Goal: Task Accomplishment & Management: Manage account settings

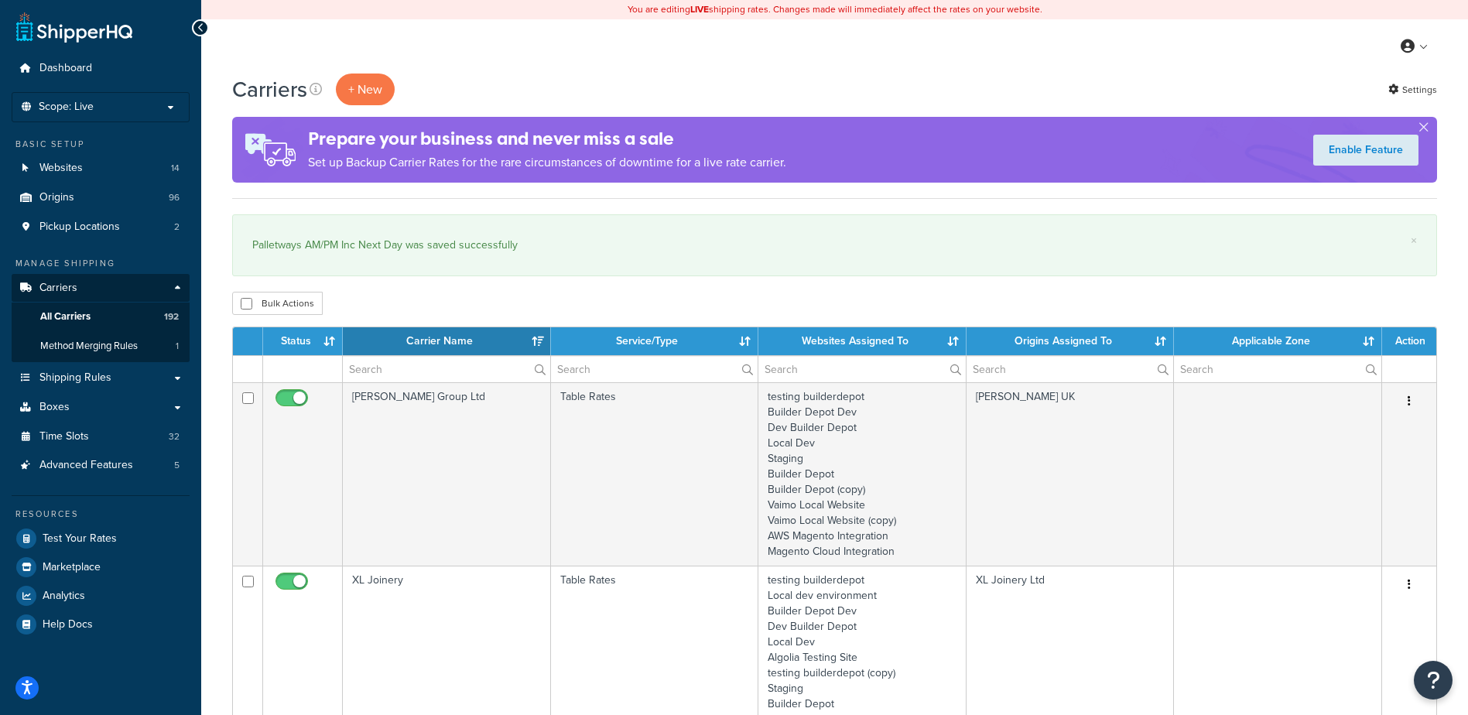
select select "15"
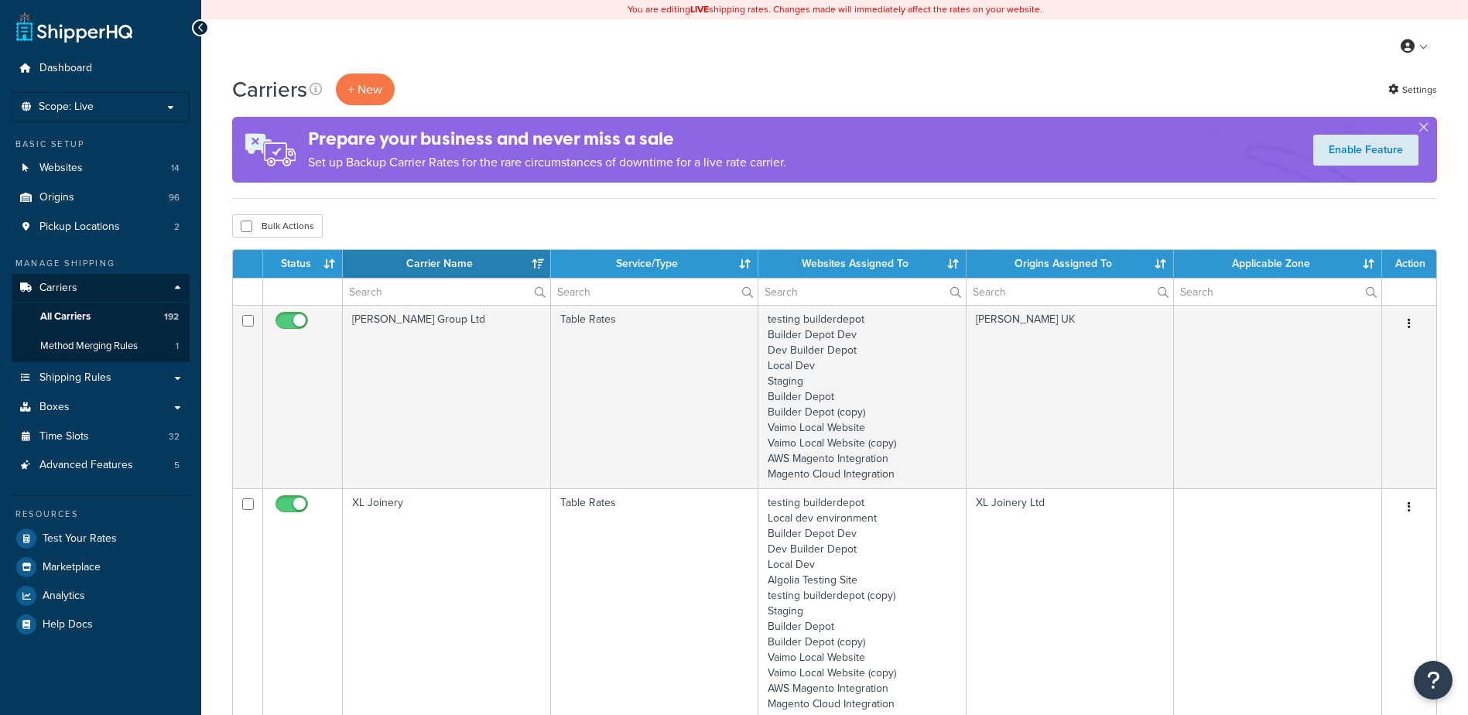
select select "15"
click at [385, 279] on input "text" at bounding box center [446, 292] width 207 height 26
click at [387, 292] on input "text" at bounding box center [446, 292] width 207 height 26
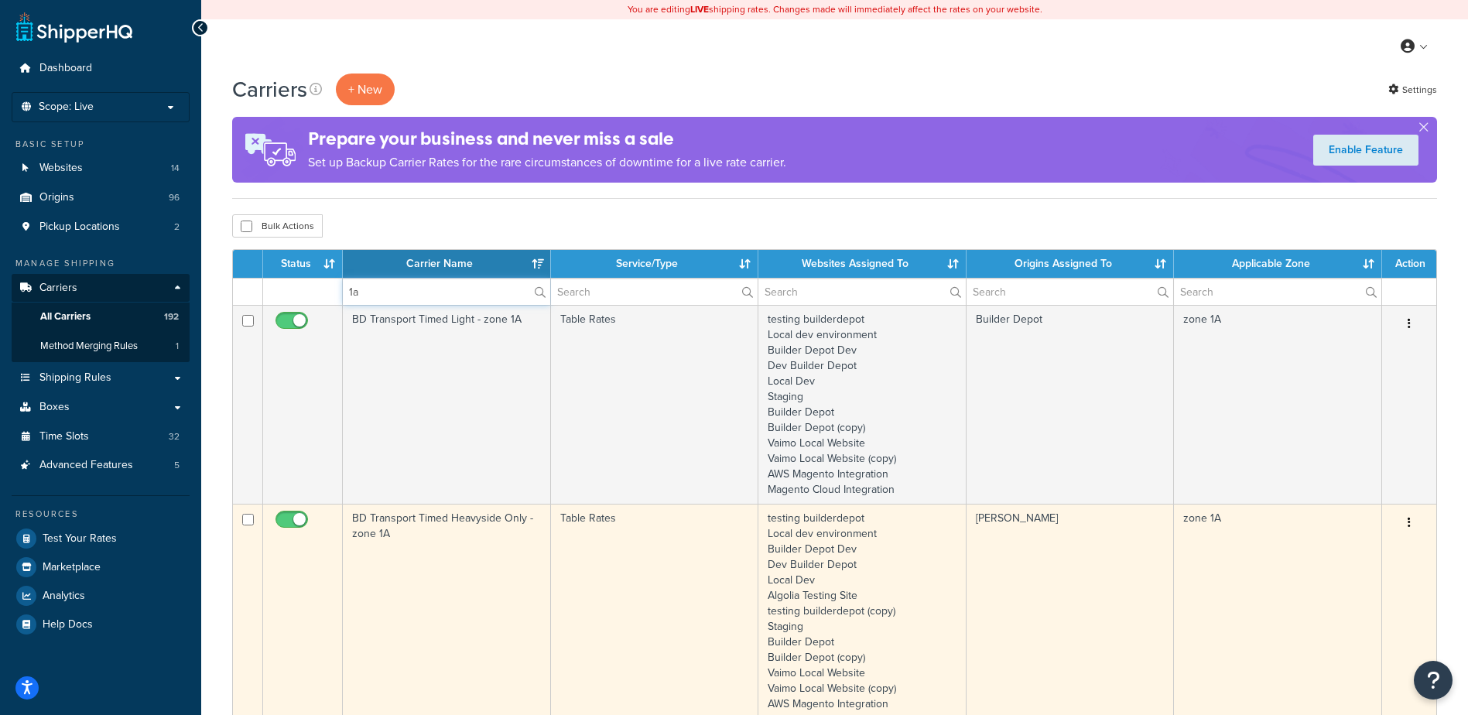
type input "1a"
click at [405, 560] on td "BD Transport Timed Heavyside Only - zone 1A" at bounding box center [447, 619] width 208 height 230
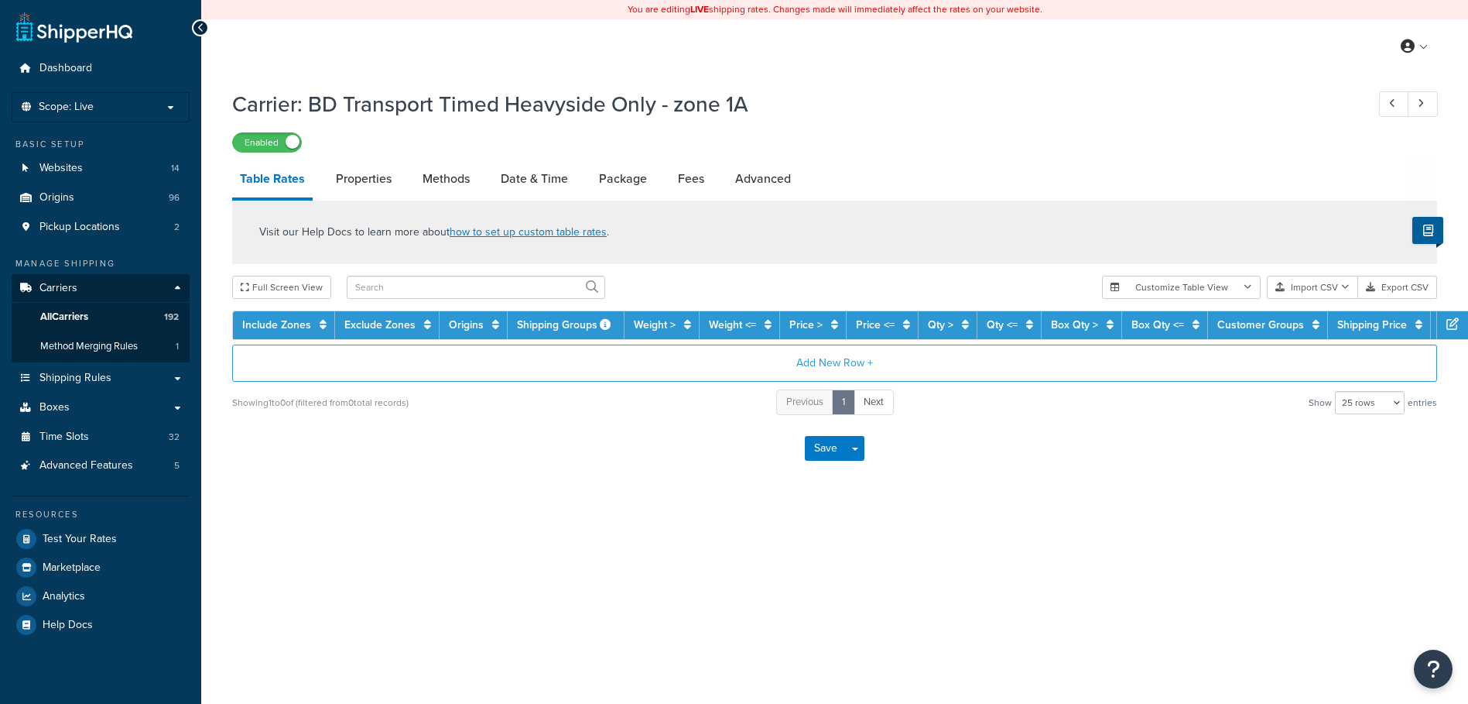
select select "25"
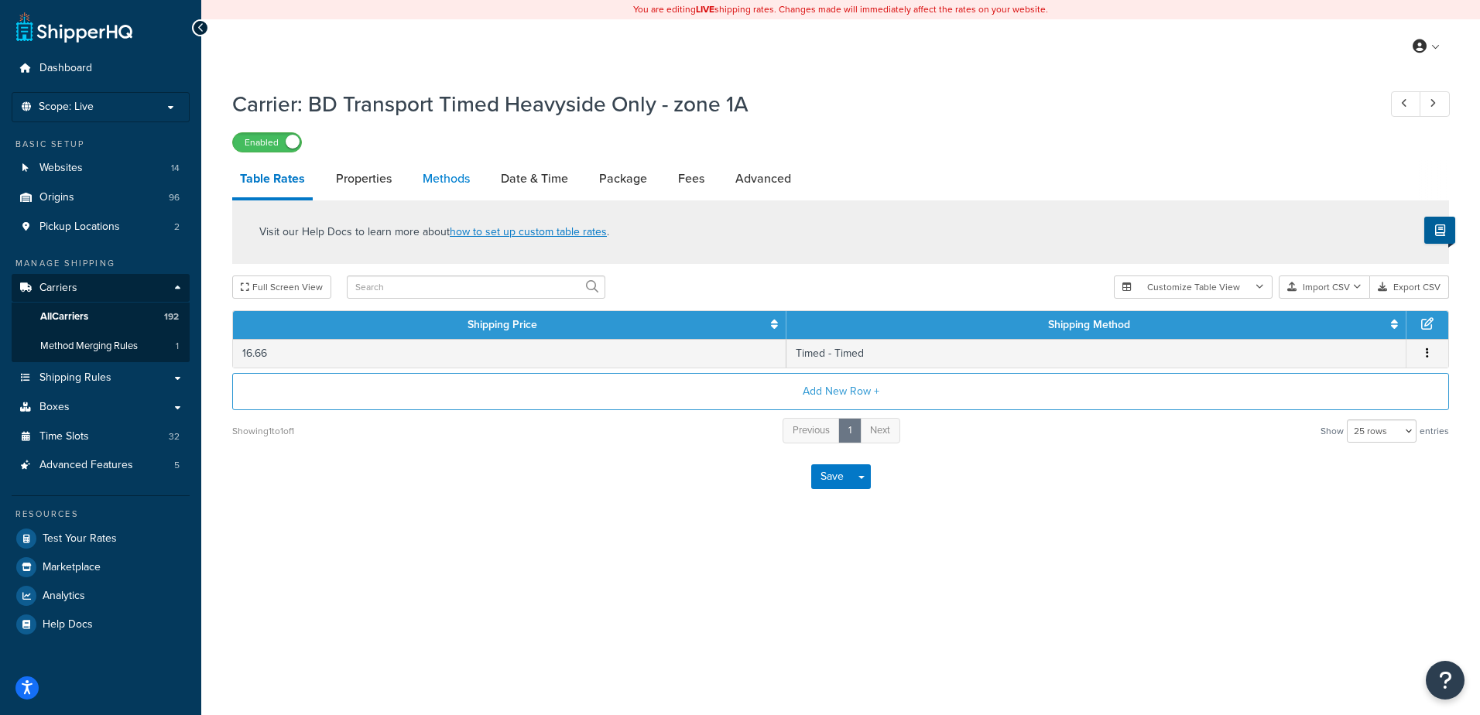
click at [451, 173] on link "Methods" at bounding box center [446, 178] width 63 height 37
select select "25"
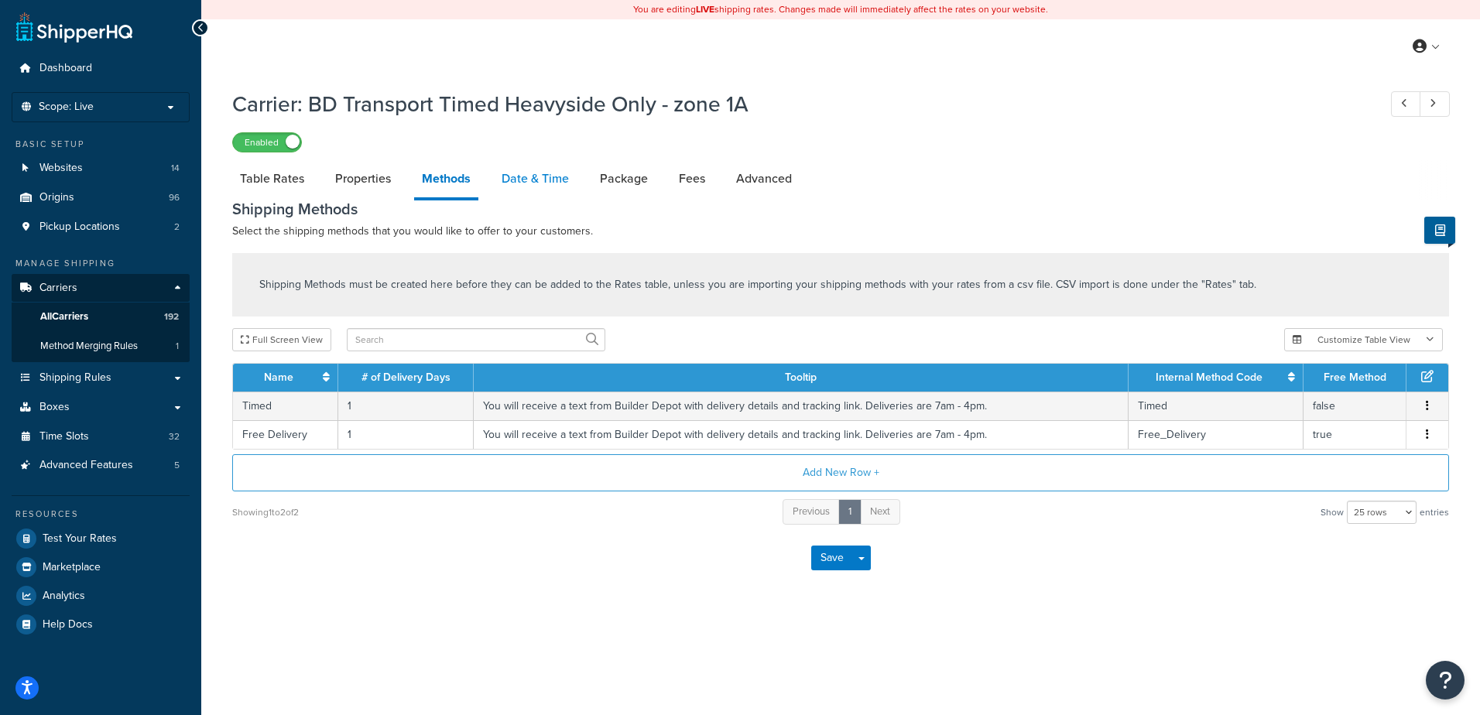
click at [536, 180] on link "Date & Time" at bounding box center [535, 178] width 83 height 37
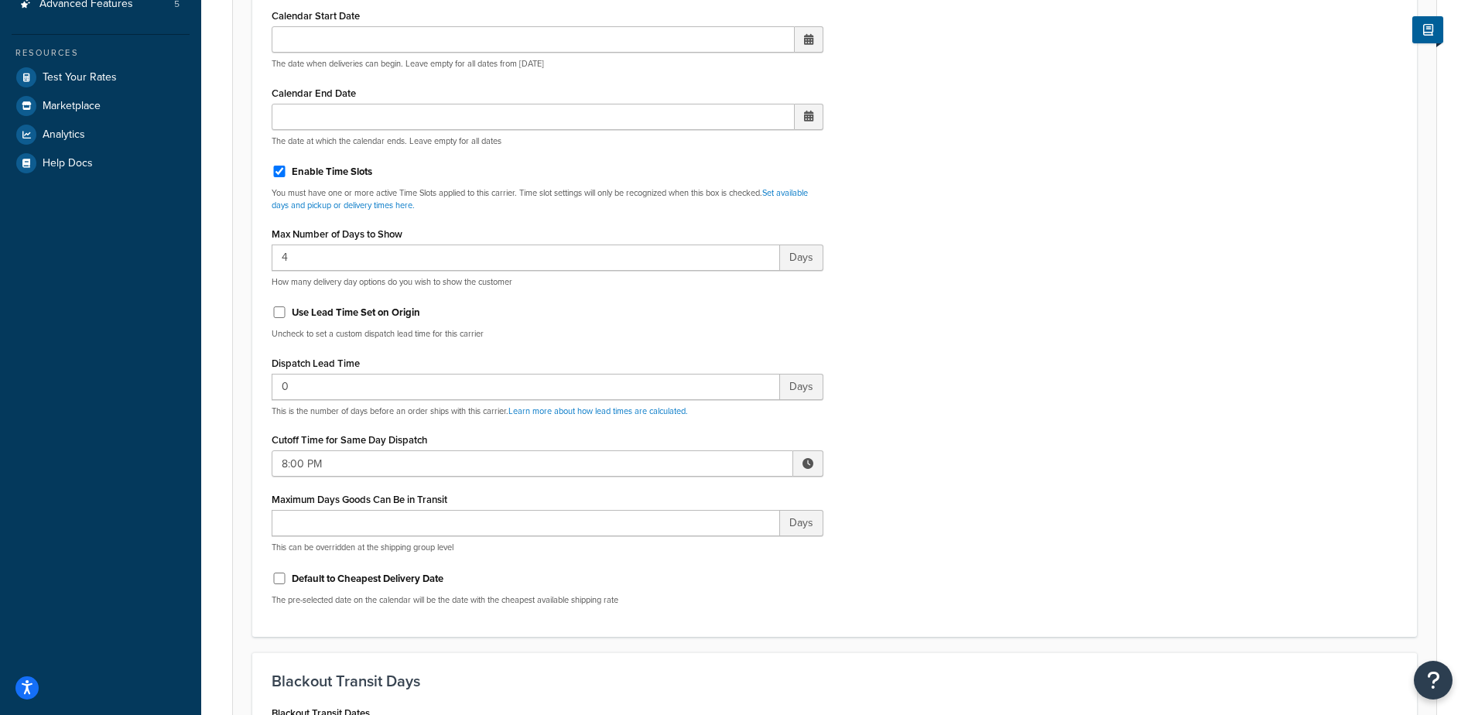
scroll to position [464, 0]
click at [815, 465] on span at bounding box center [808, 460] width 30 height 26
click at [684, 501] on span "▲" at bounding box center [694, 494] width 31 height 31
click at [684, 502] on span "▲" at bounding box center [694, 494] width 31 height 31
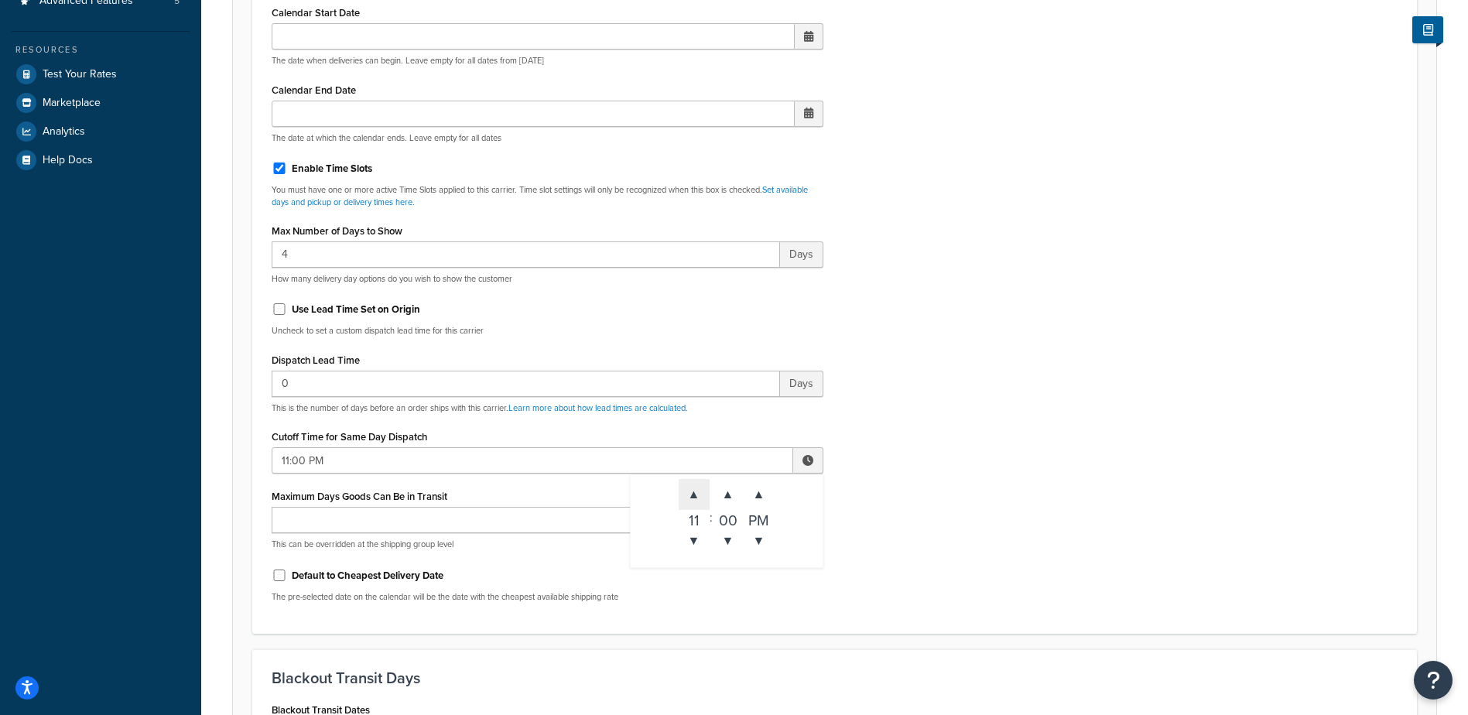
click at [684, 502] on span "▲" at bounding box center [694, 494] width 31 height 31
click at [695, 551] on span "▼" at bounding box center [694, 541] width 31 height 31
click at [688, 499] on span "▲" at bounding box center [694, 494] width 31 height 31
click at [756, 492] on span "▲" at bounding box center [759, 494] width 31 height 31
type input "12:00 PM"
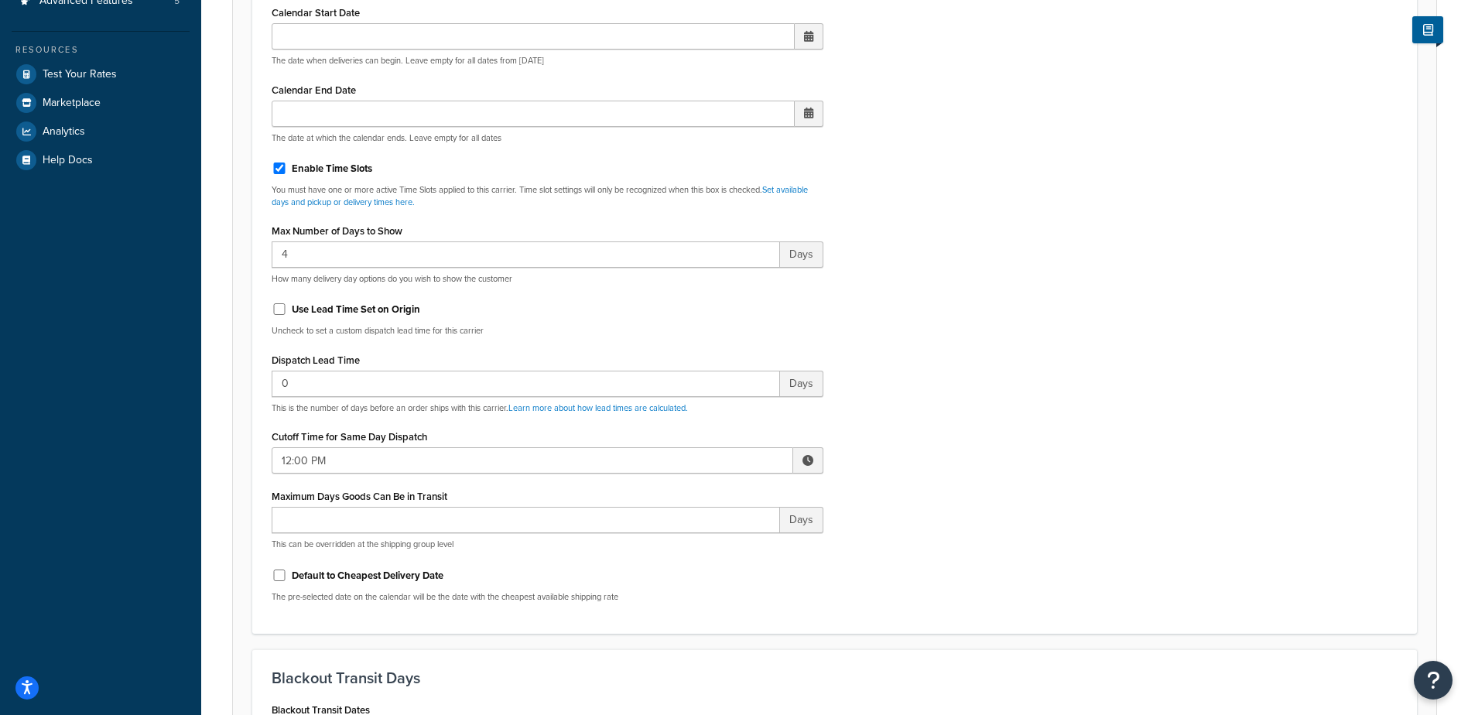
click at [932, 510] on div "Include Delivery Date Information: No, just show shipping rates Show Calendar S…" at bounding box center [835, 250] width 1150 height 728
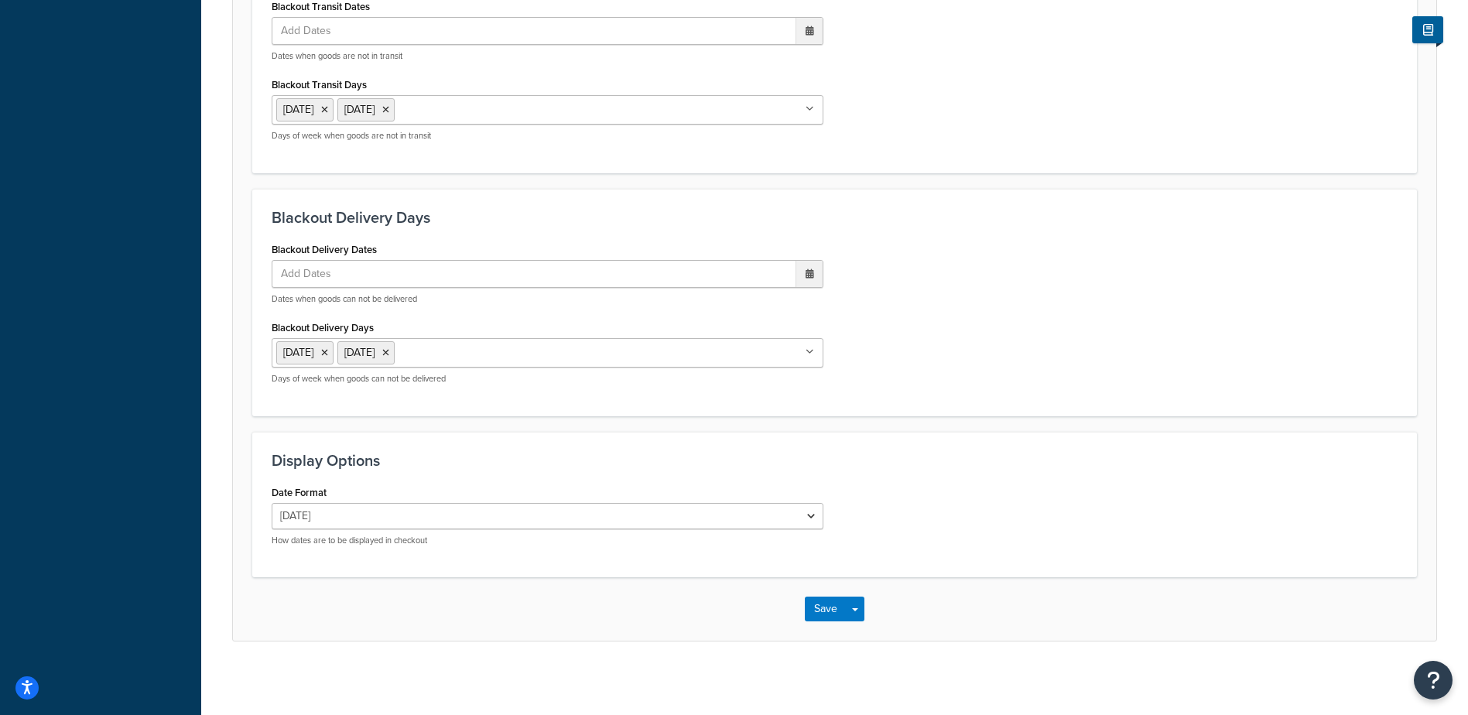
scroll to position [1172, 0]
click at [821, 605] on button "Save" at bounding box center [826, 605] width 42 height 25
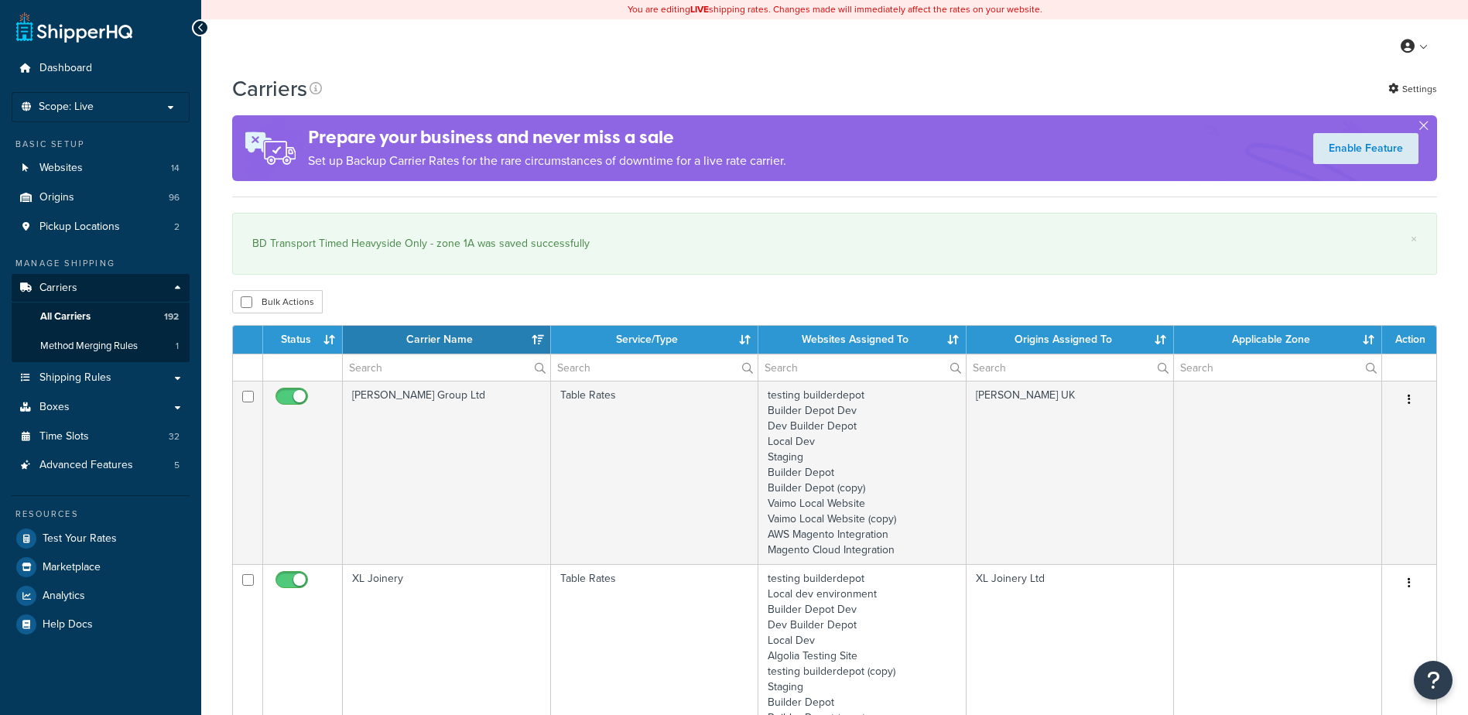
select select "15"
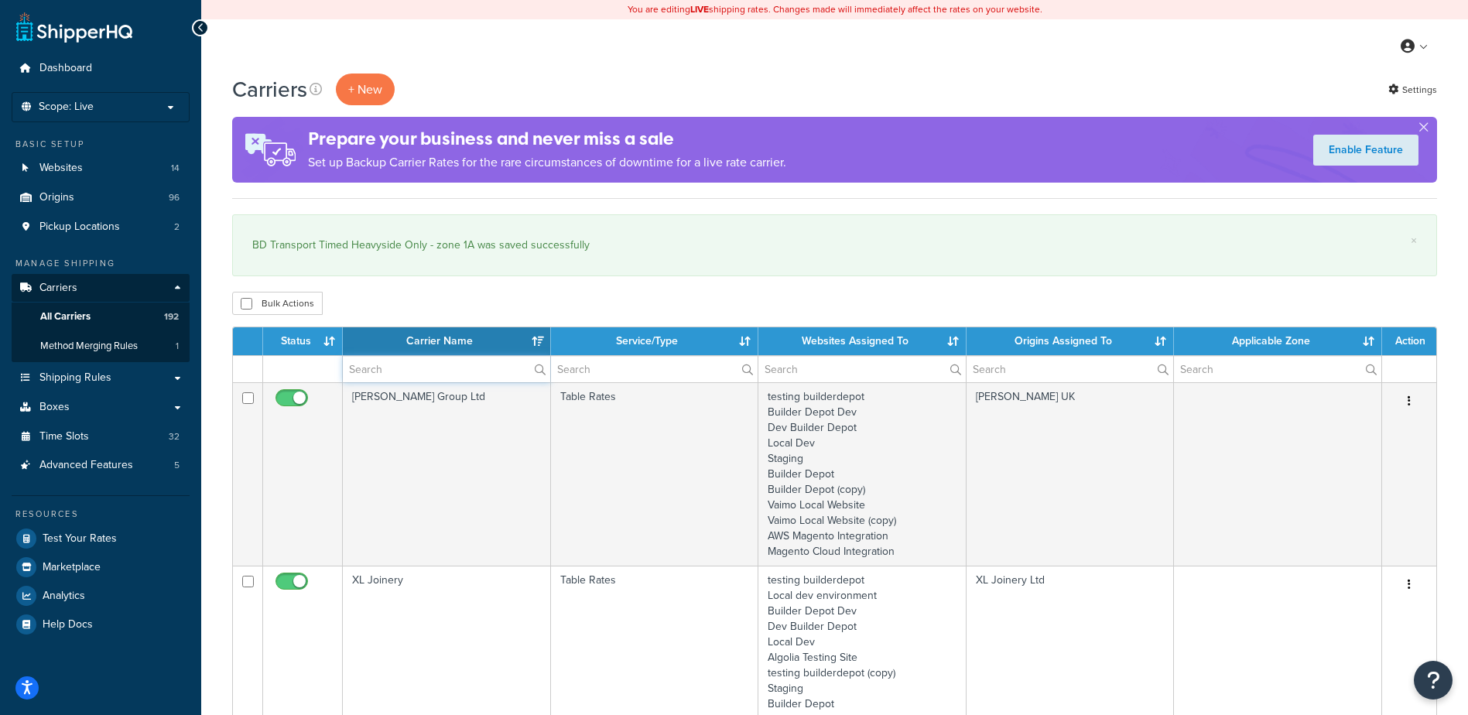
click at [370, 365] on input "text" at bounding box center [446, 369] width 207 height 26
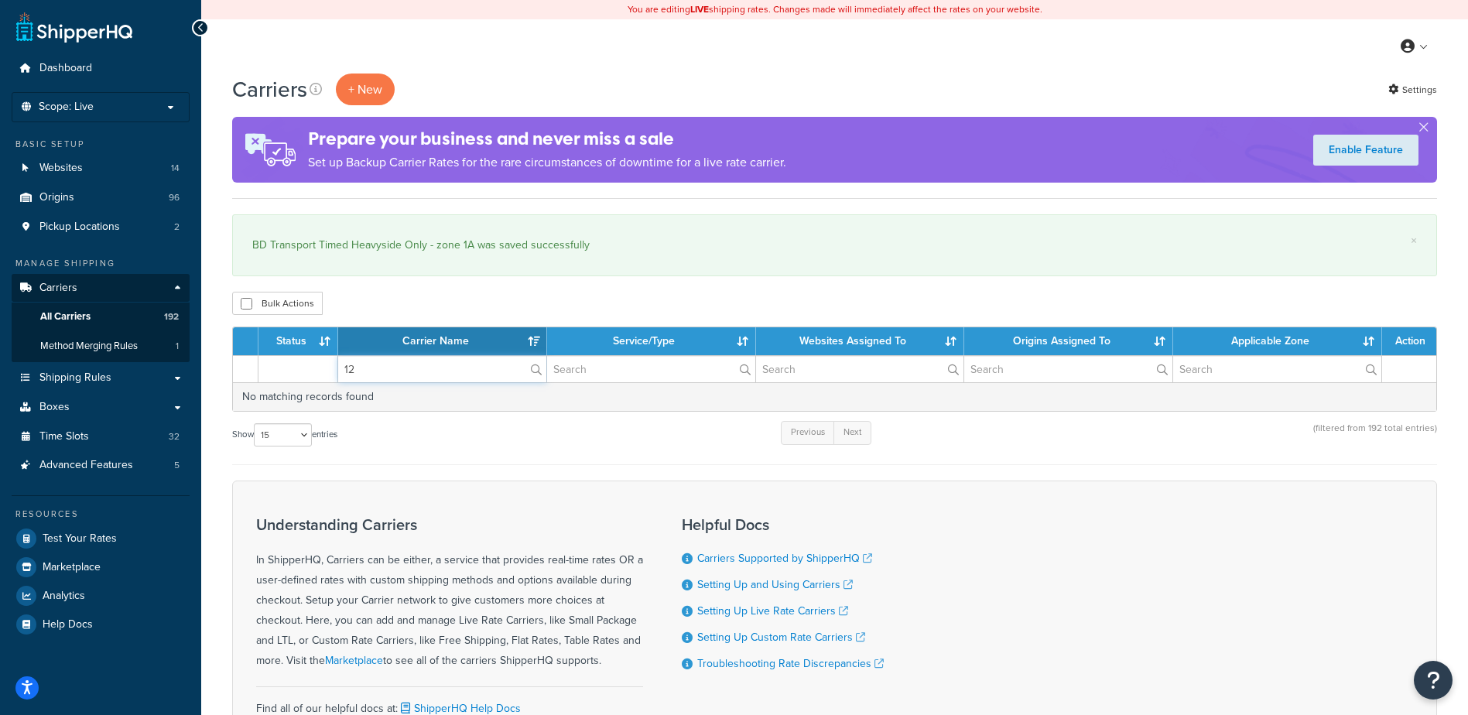
type input "1"
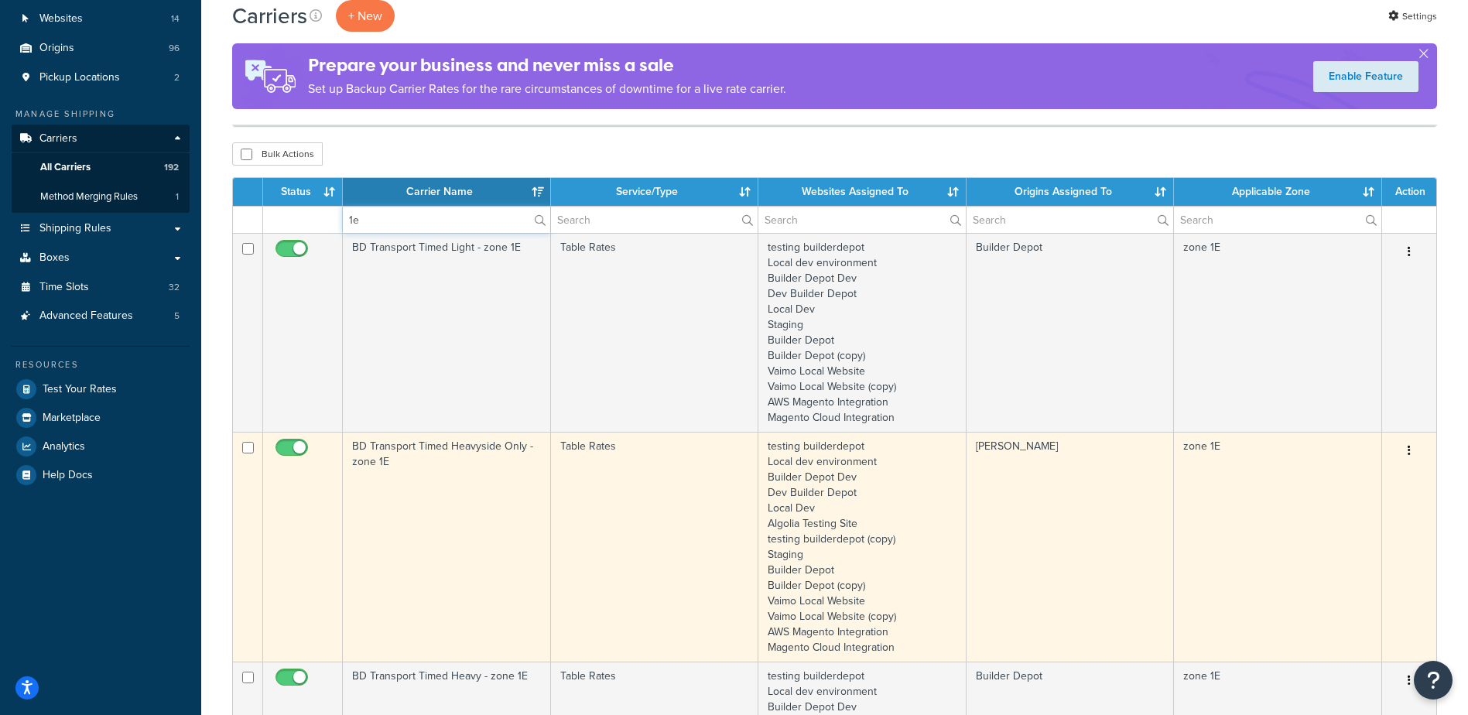
scroll to position [155, 0]
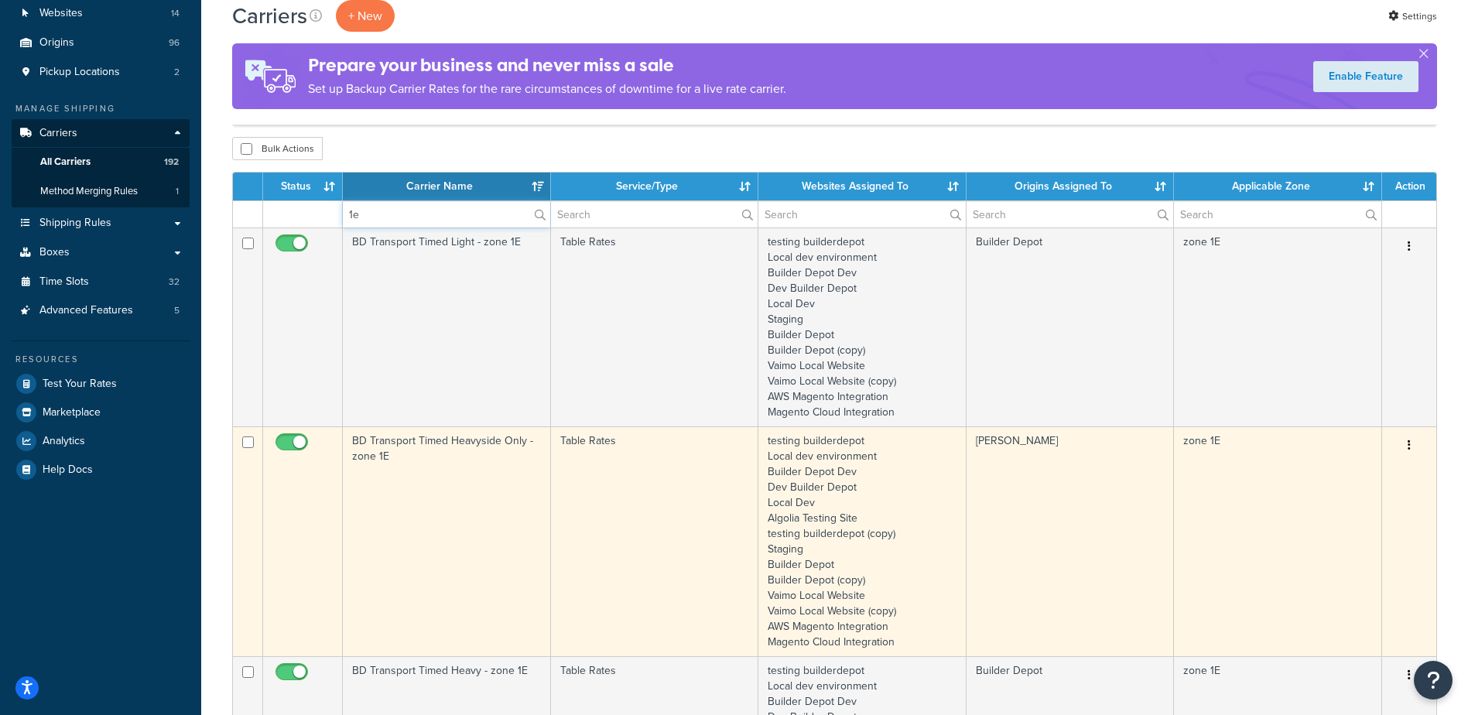
type input "1e"
click at [433, 493] on td "BD Transport Timed Heavyside Only - zone 1E" at bounding box center [447, 542] width 208 height 230
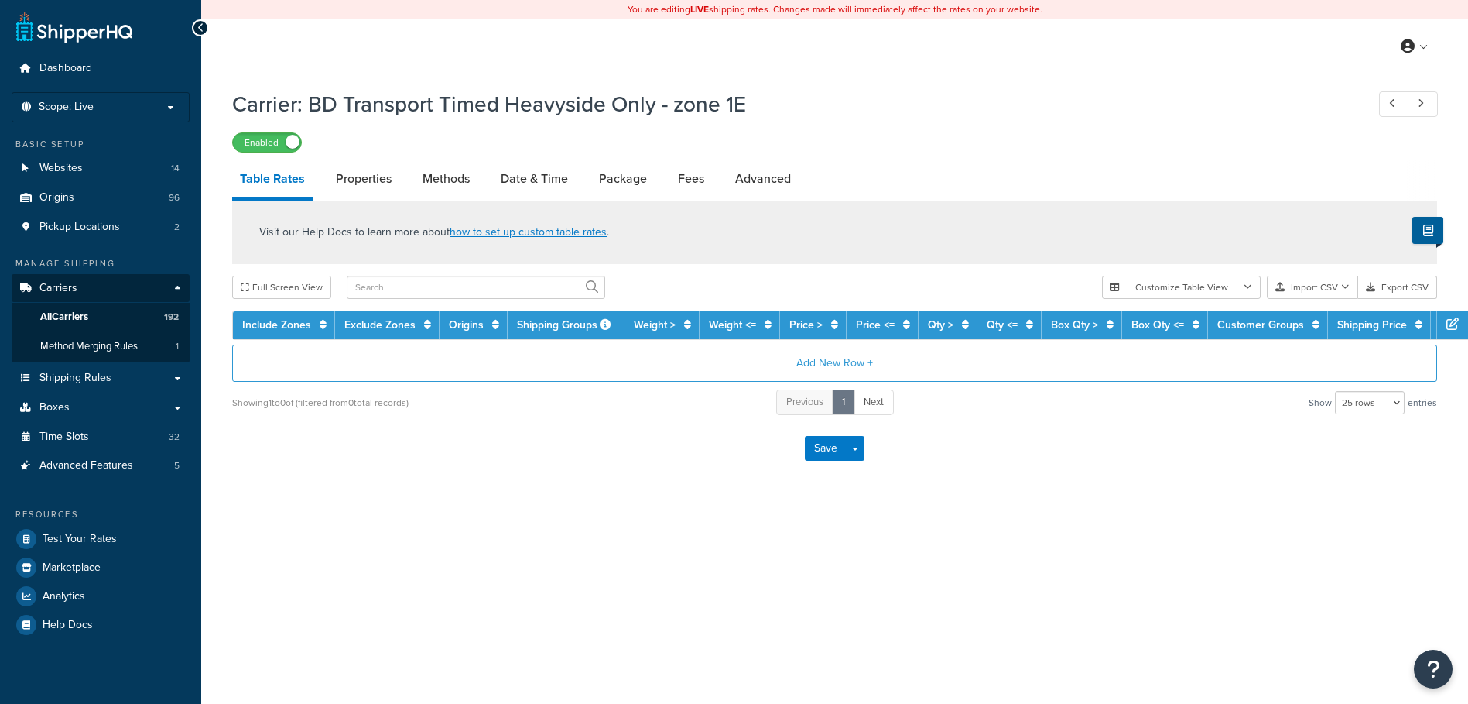
select select "25"
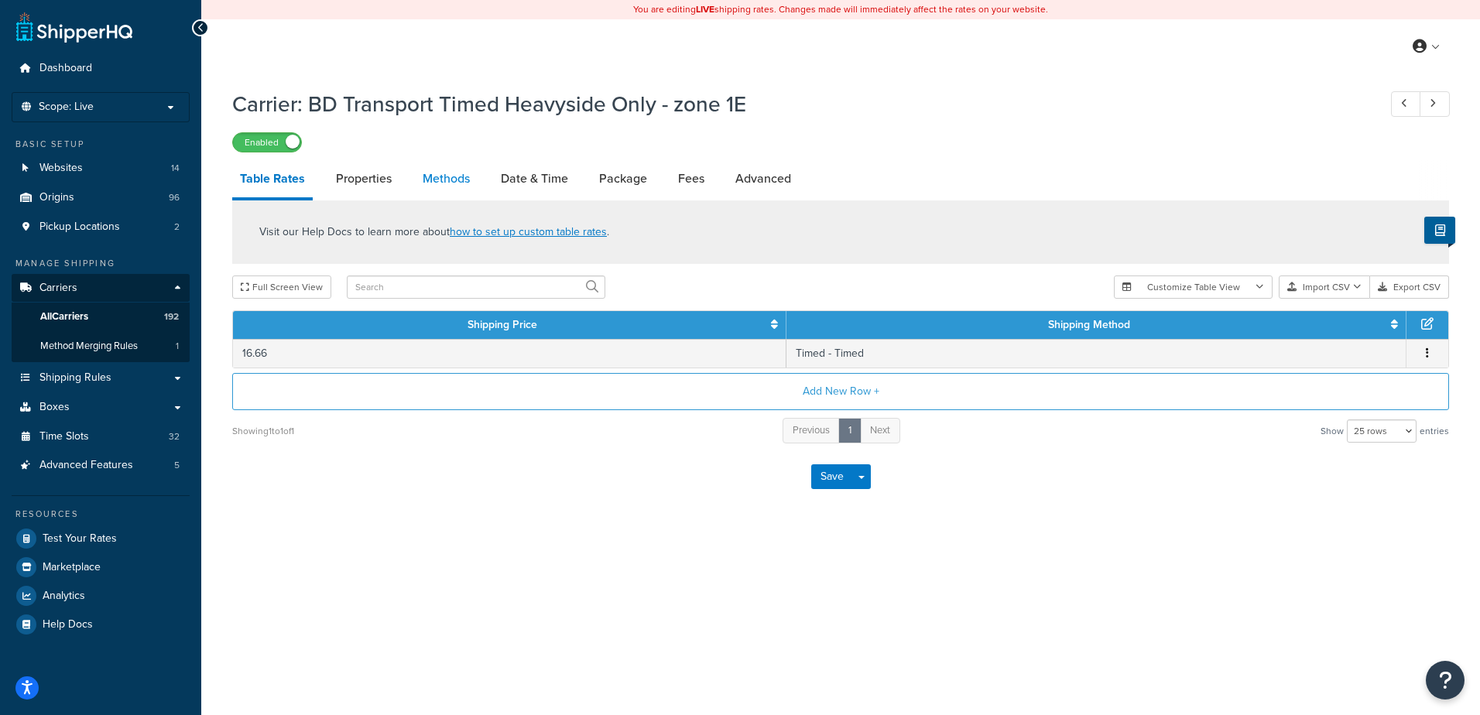
click at [429, 179] on link "Methods" at bounding box center [446, 178] width 63 height 37
select select "25"
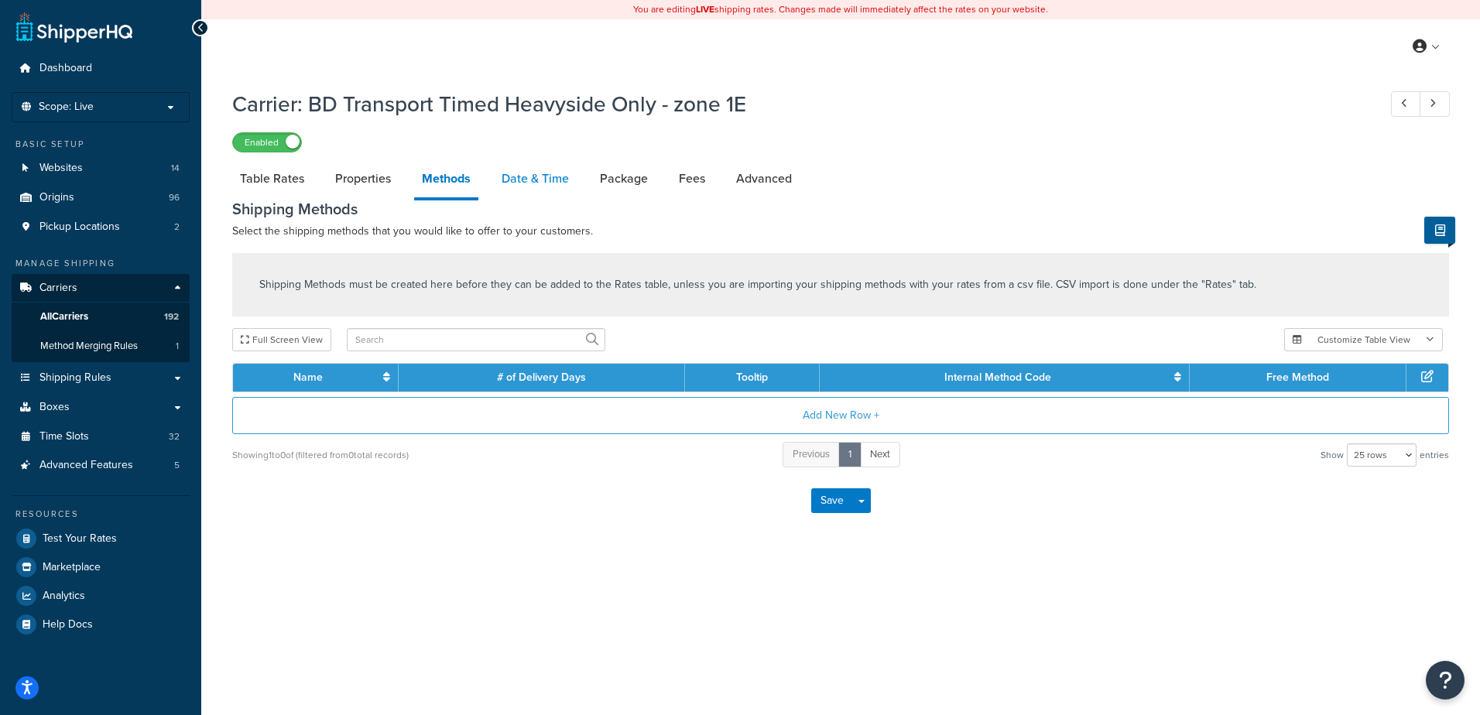
click at [543, 180] on link "Date & Time" at bounding box center [535, 178] width 83 height 37
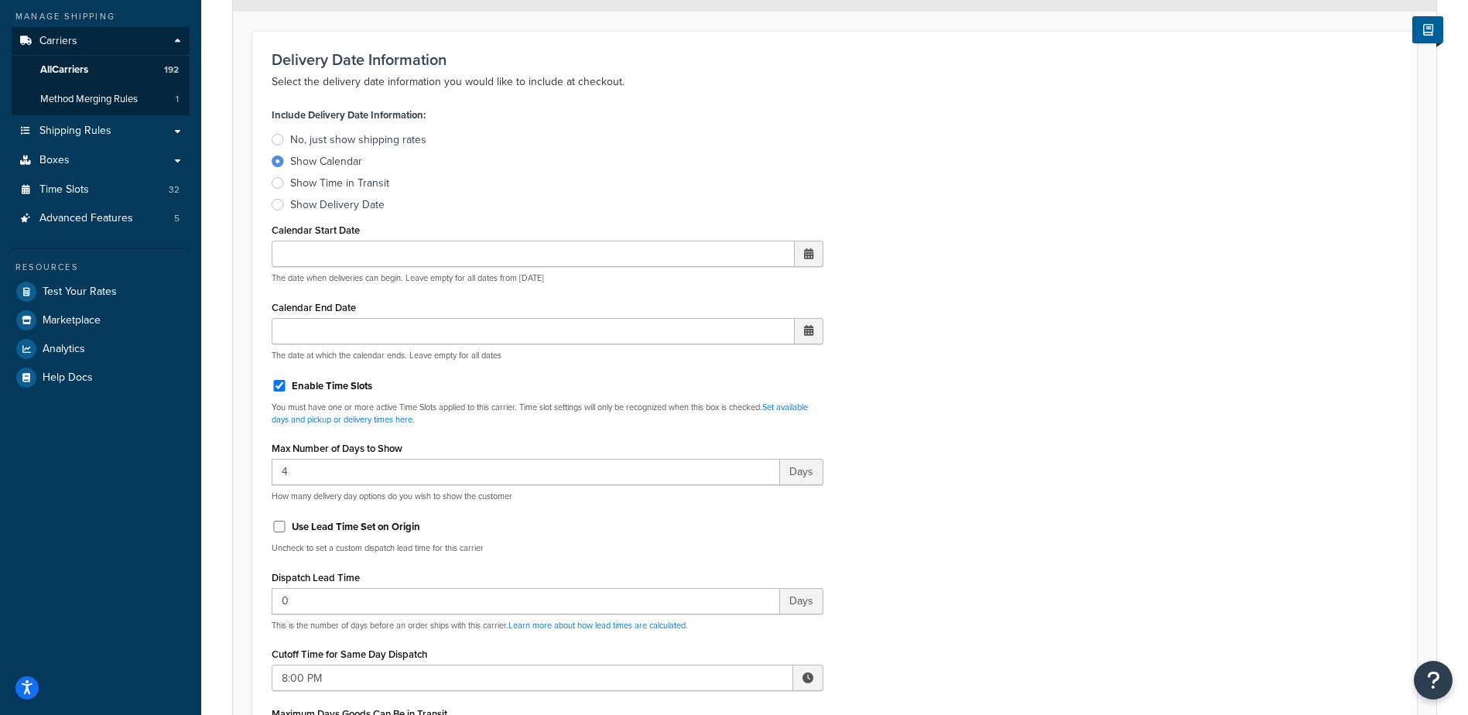
scroll to position [310, 0]
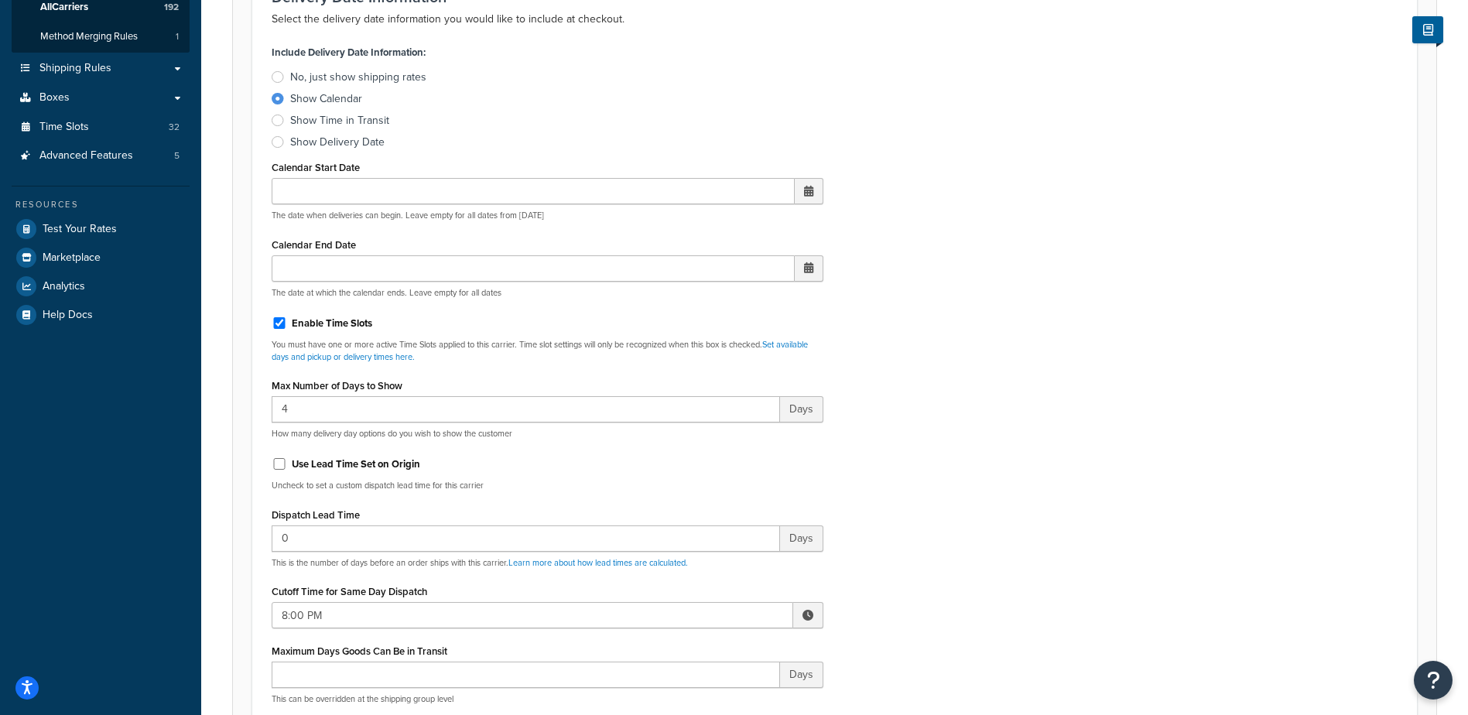
click at [808, 617] on span at bounding box center [808, 615] width 11 height 11
click at [683, 688] on span "▼" at bounding box center [694, 695] width 31 height 31
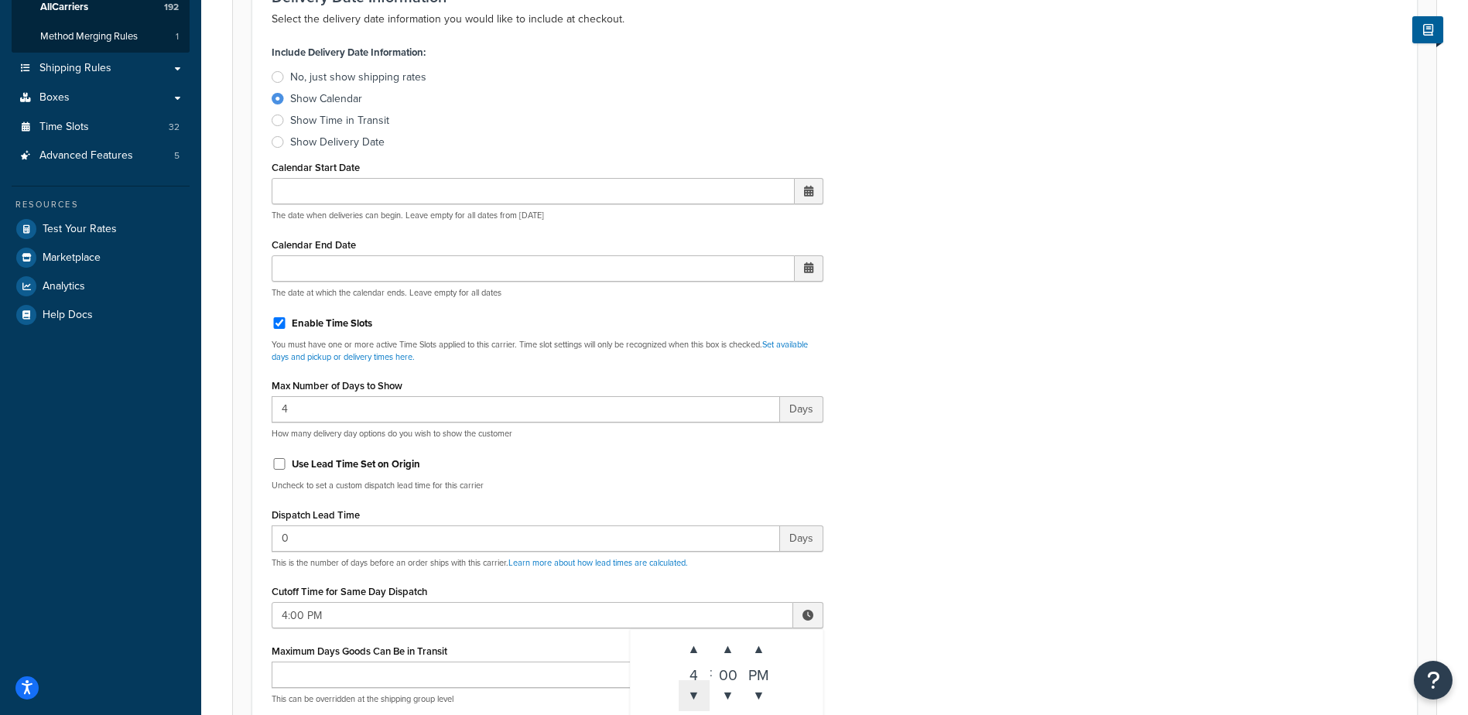
click at [683, 688] on span "▼" at bounding box center [694, 695] width 31 height 31
type input "12:00 PM"
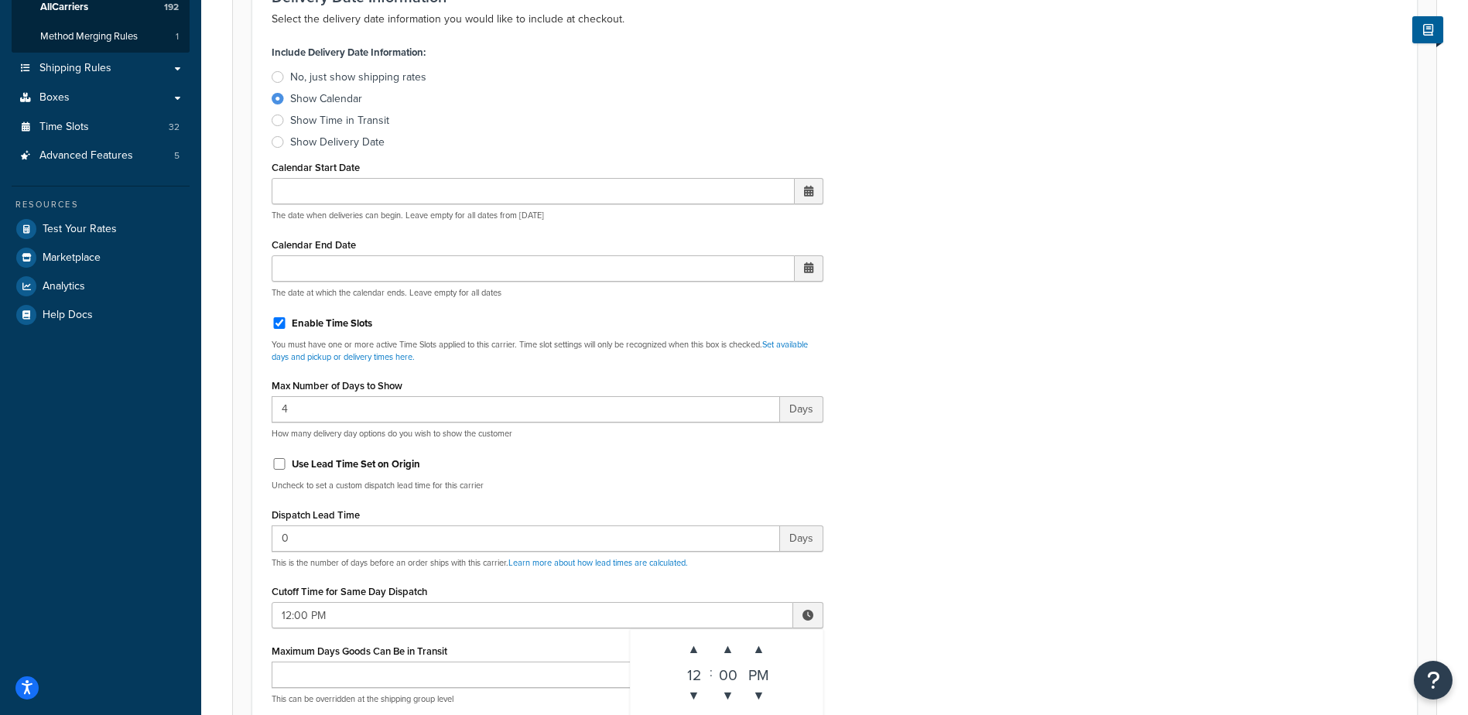
click at [926, 528] on div "Include Delivery Date Information: No, just show shipping rates Show Calendar S…" at bounding box center [835, 405] width 1150 height 728
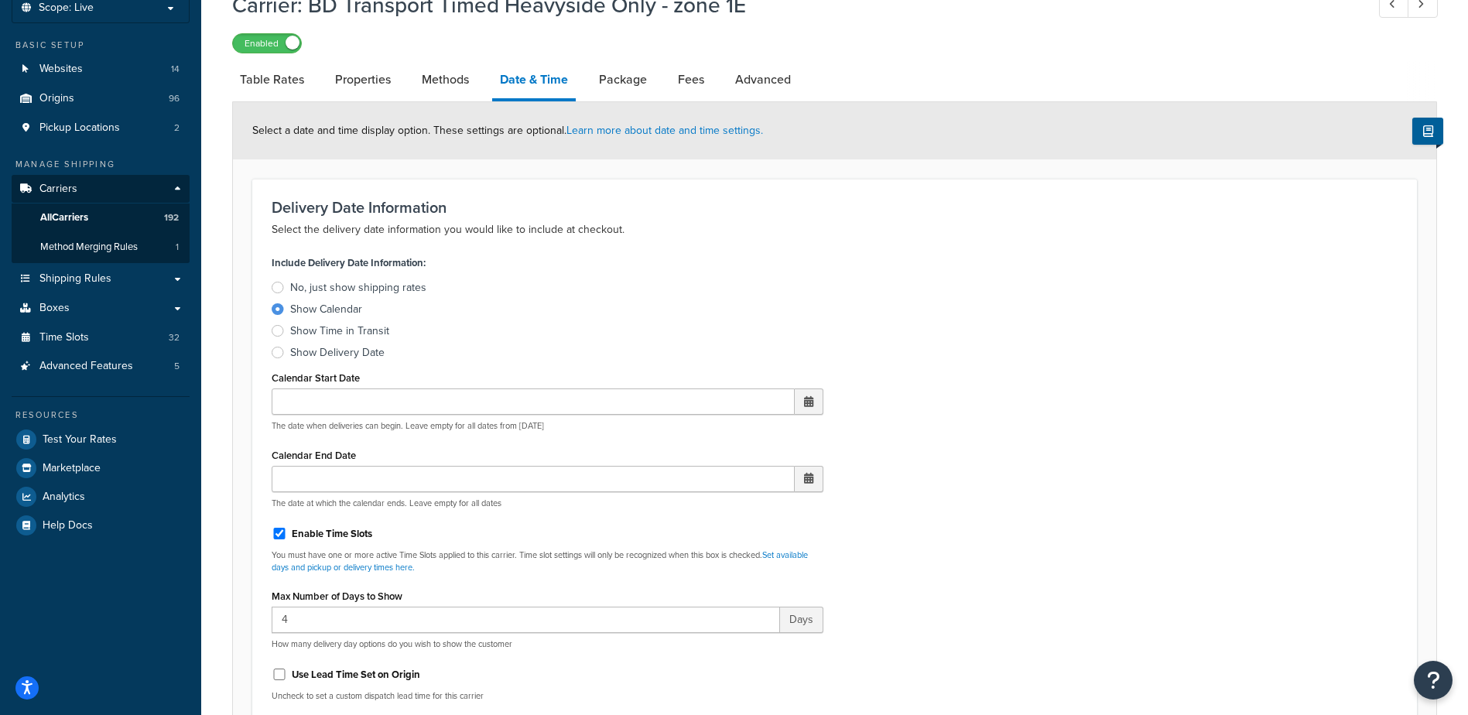
scroll to position [0, 0]
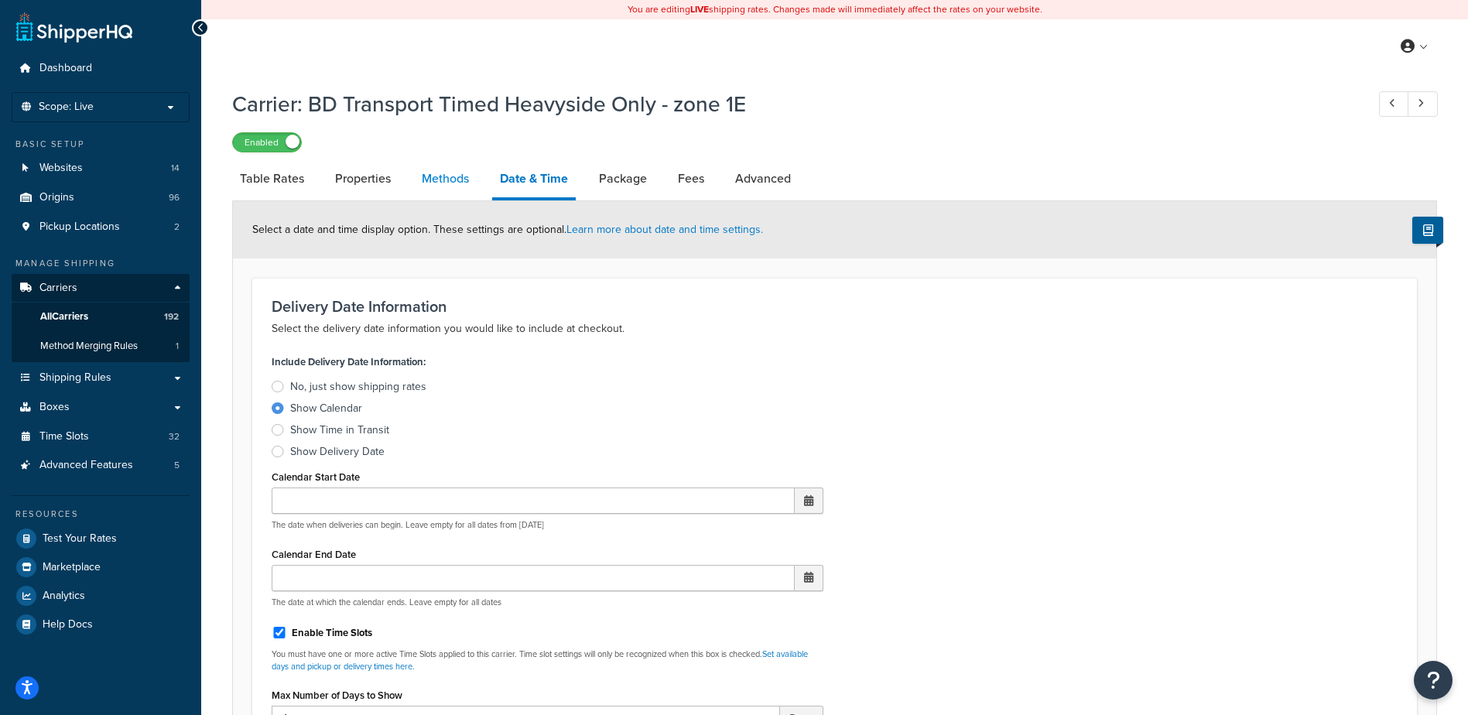
click at [465, 183] on link "Methods" at bounding box center [445, 178] width 63 height 37
select select "25"
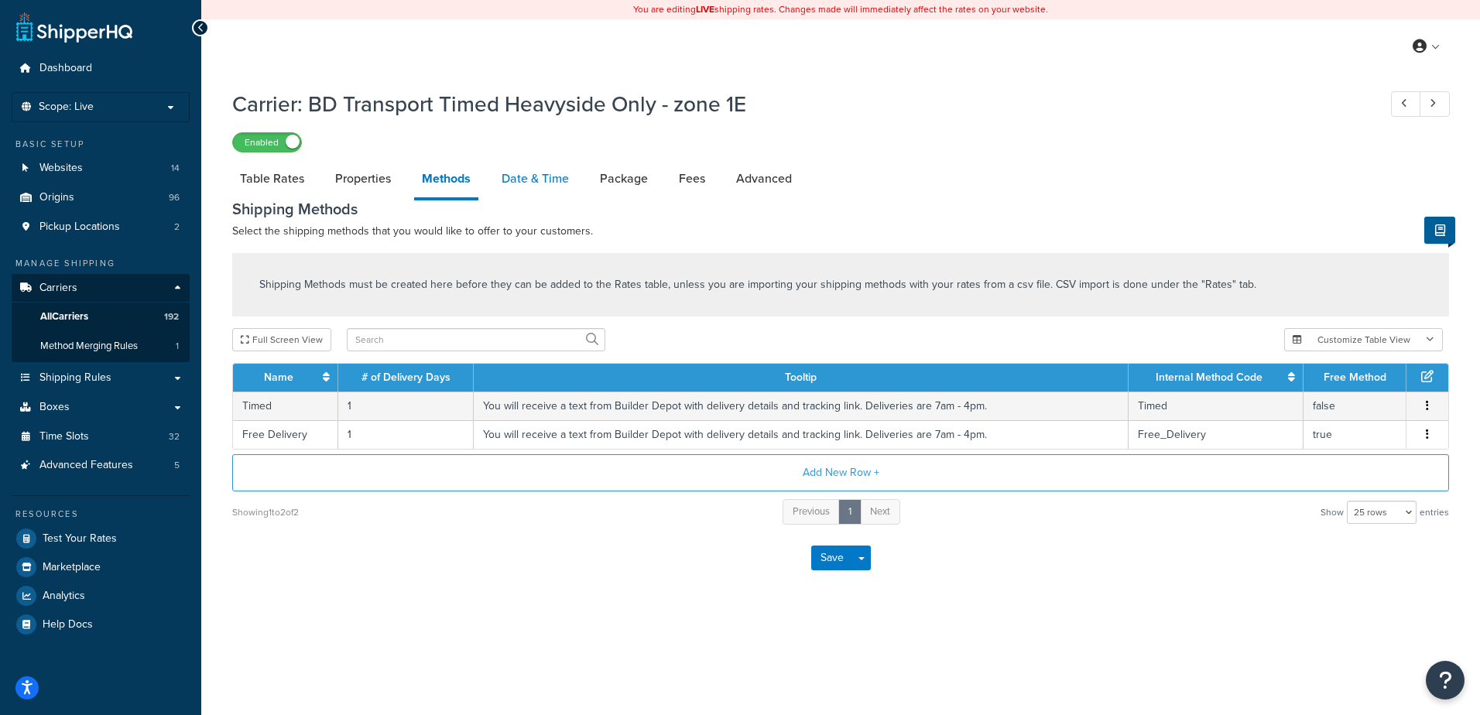
click at [534, 180] on link "Date & Time" at bounding box center [535, 178] width 83 height 37
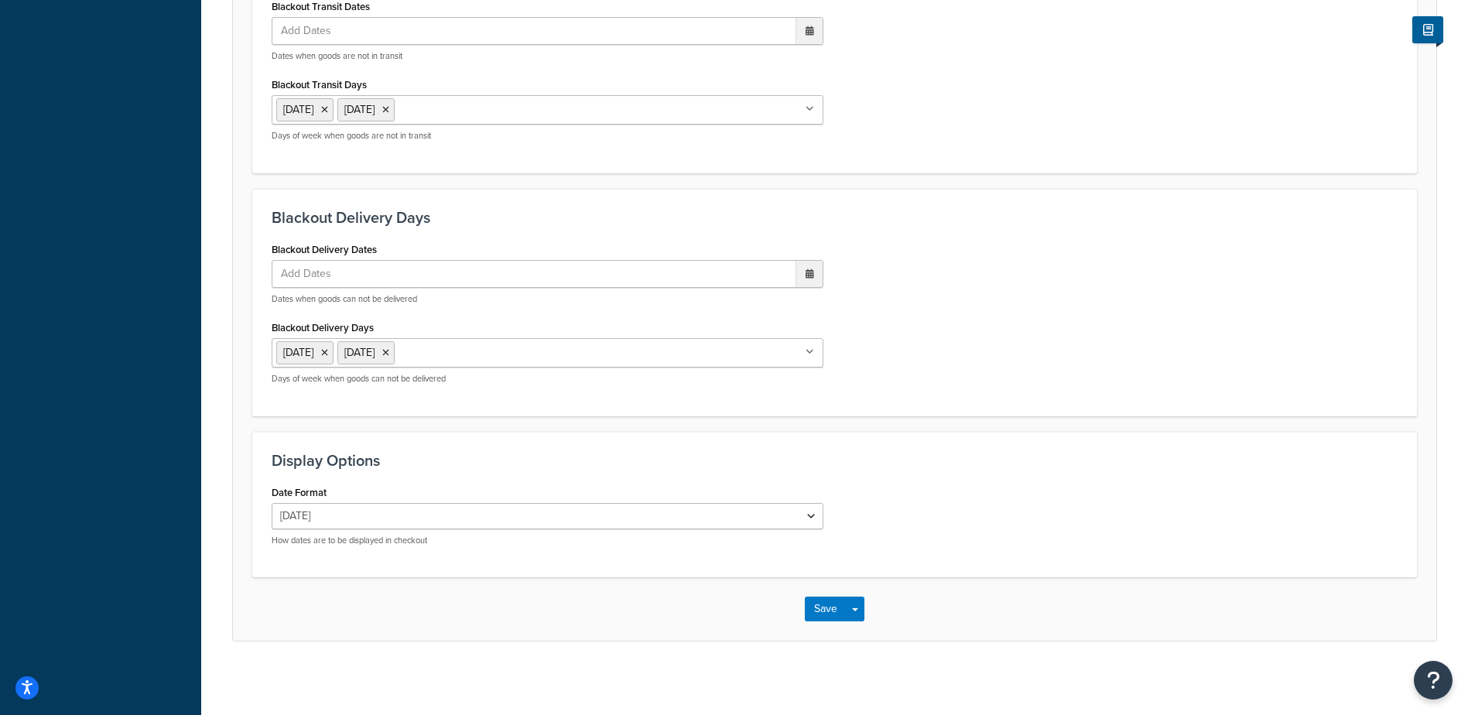
scroll to position [1172, 0]
click at [817, 605] on button "Save" at bounding box center [826, 605] width 42 height 25
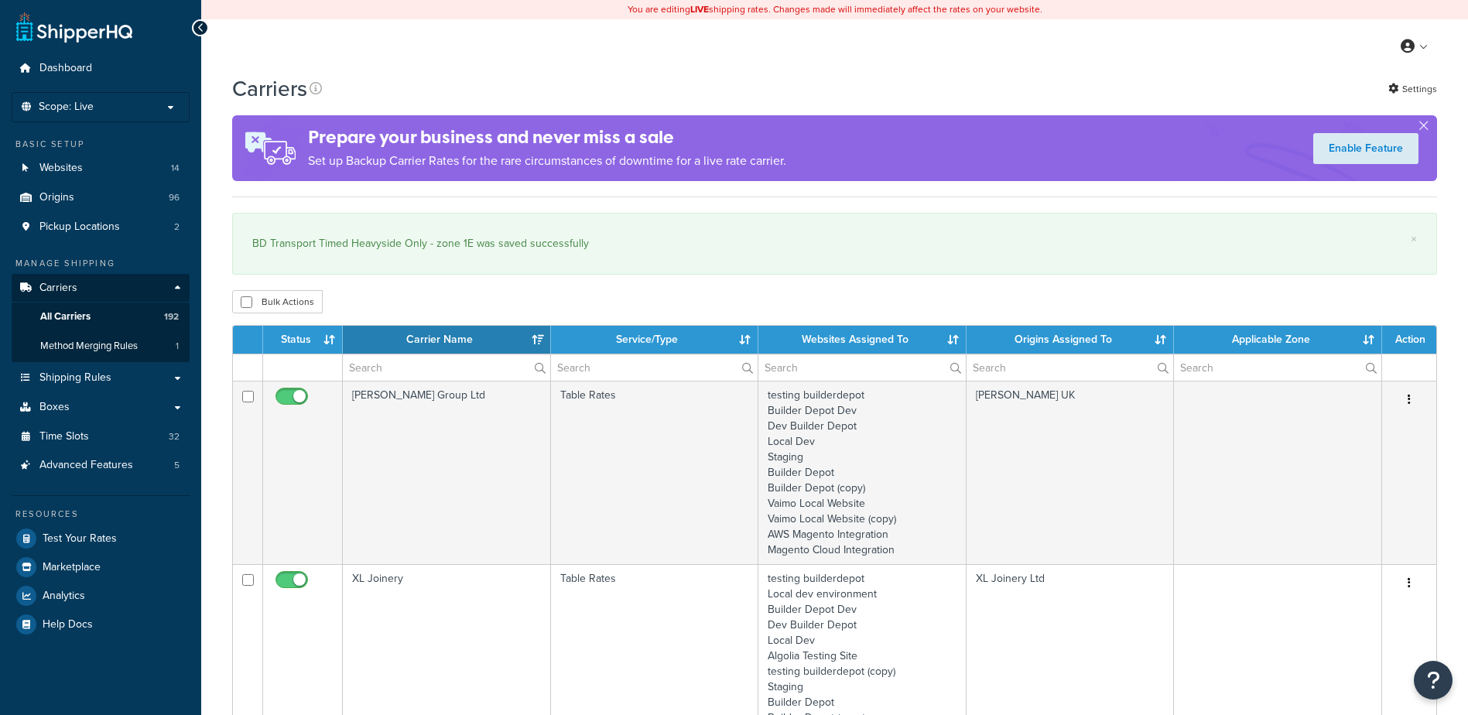
select select "15"
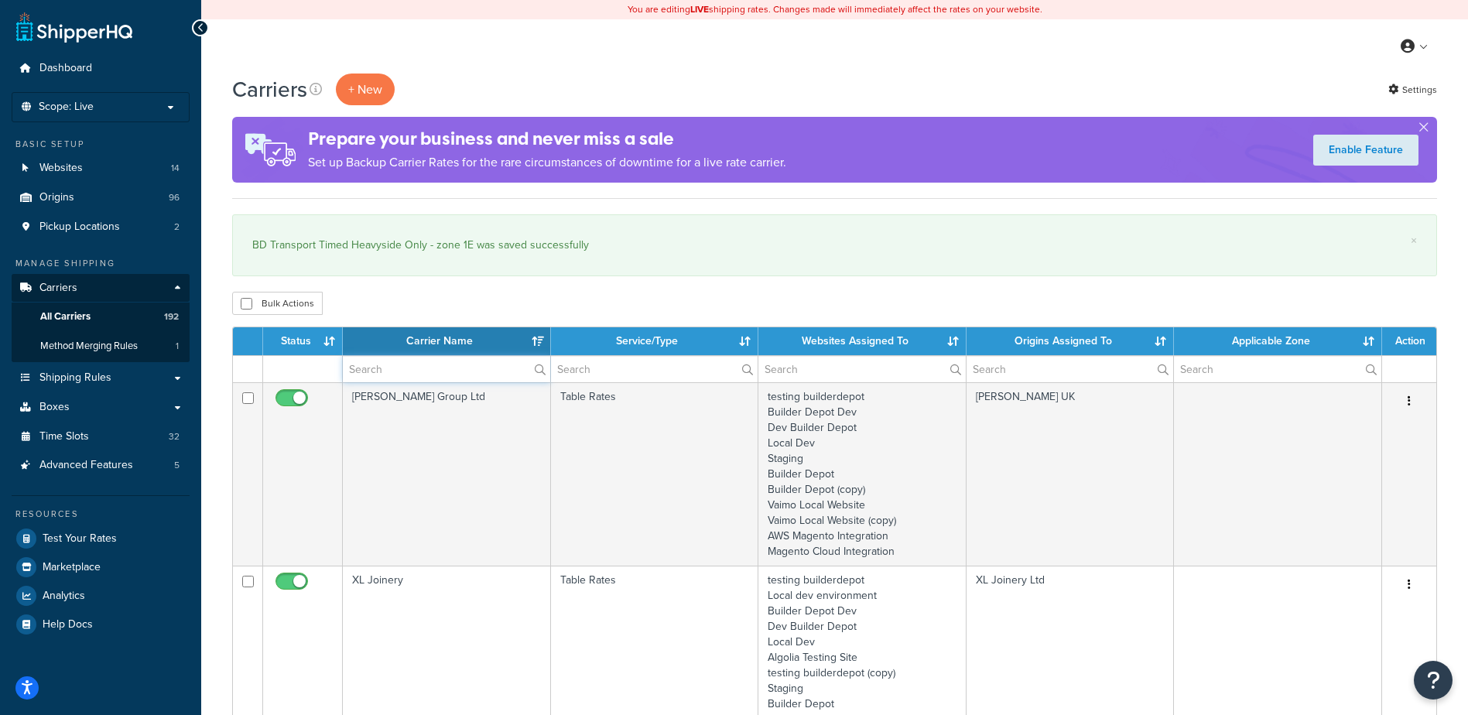
click at [393, 368] on input "text" at bounding box center [446, 369] width 207 height 26
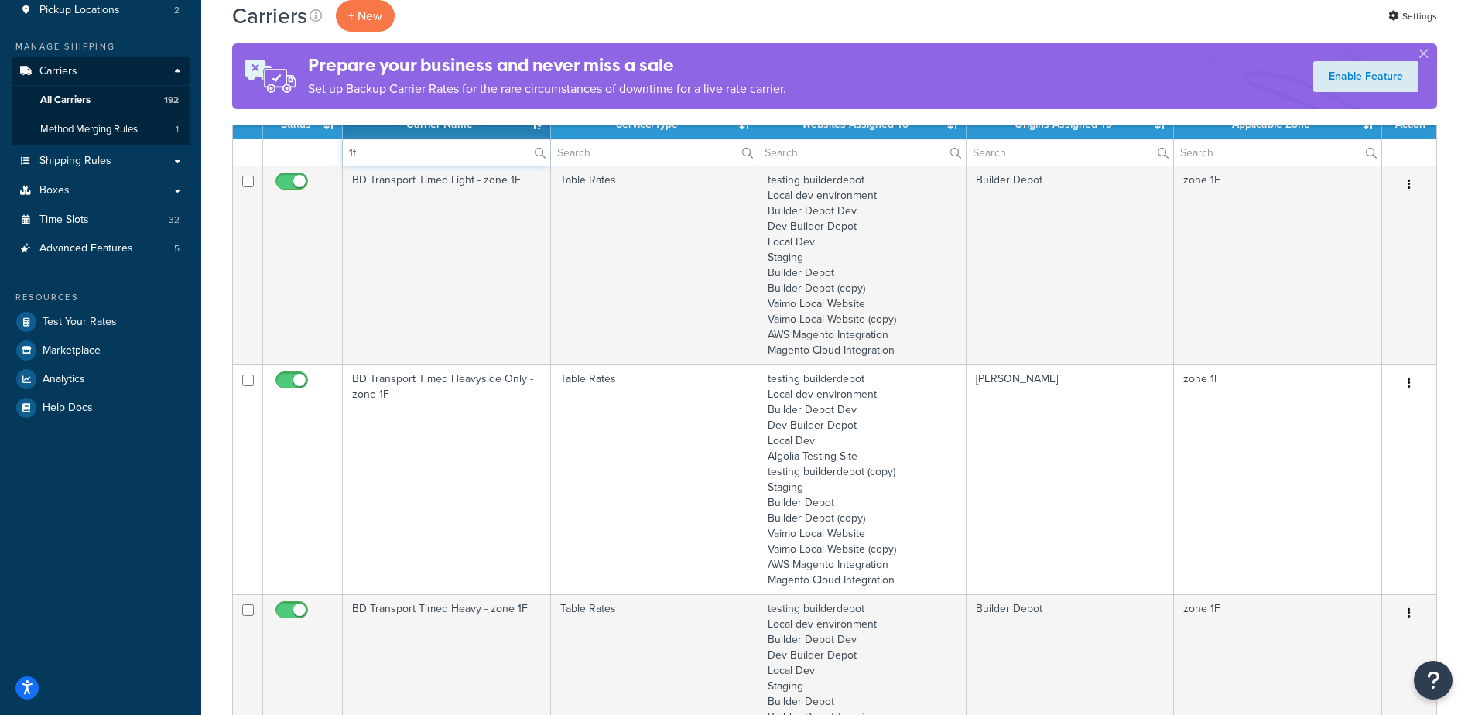
scroll to position [232, 0]
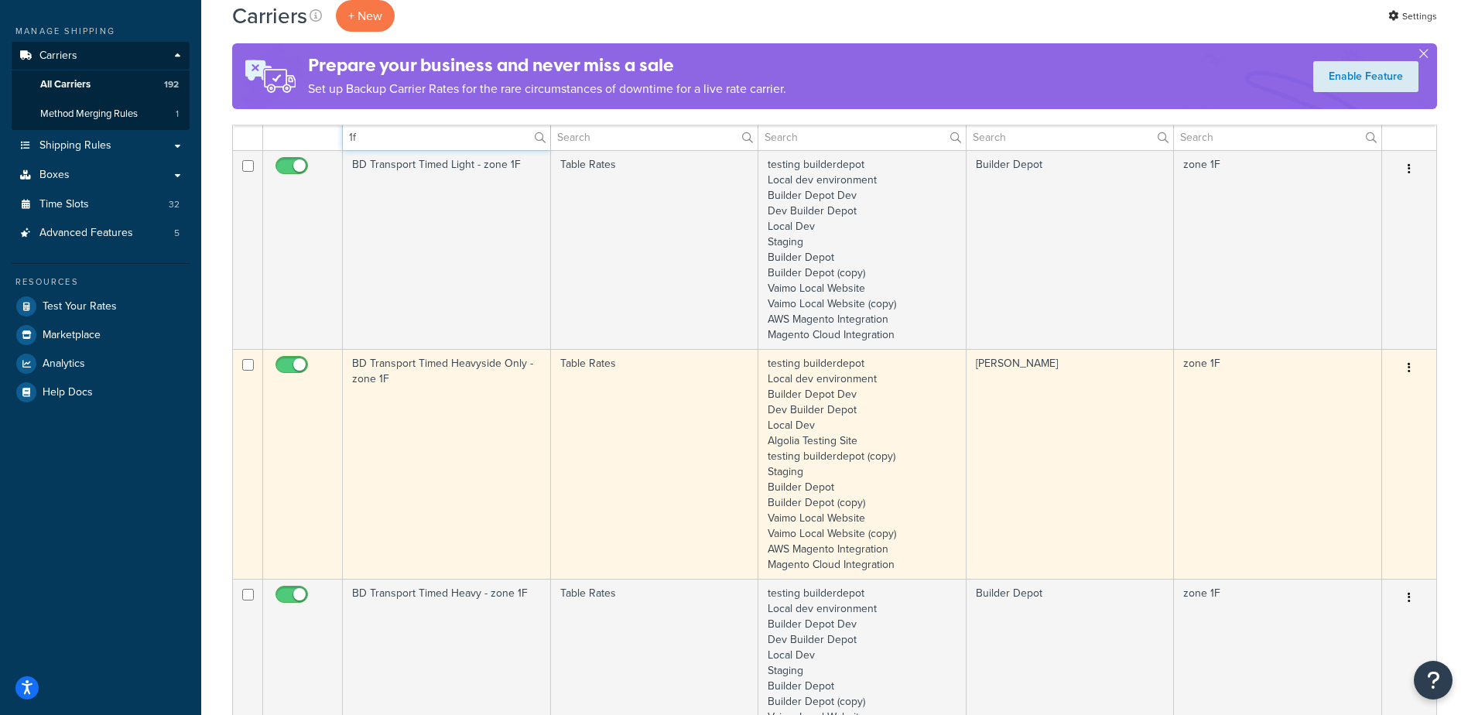
type input "1f"
click at [469, 434] on td "BD Transport Timed Heavyside Only - zone 1F" at bounding box center [447, 464] width 208 height 230
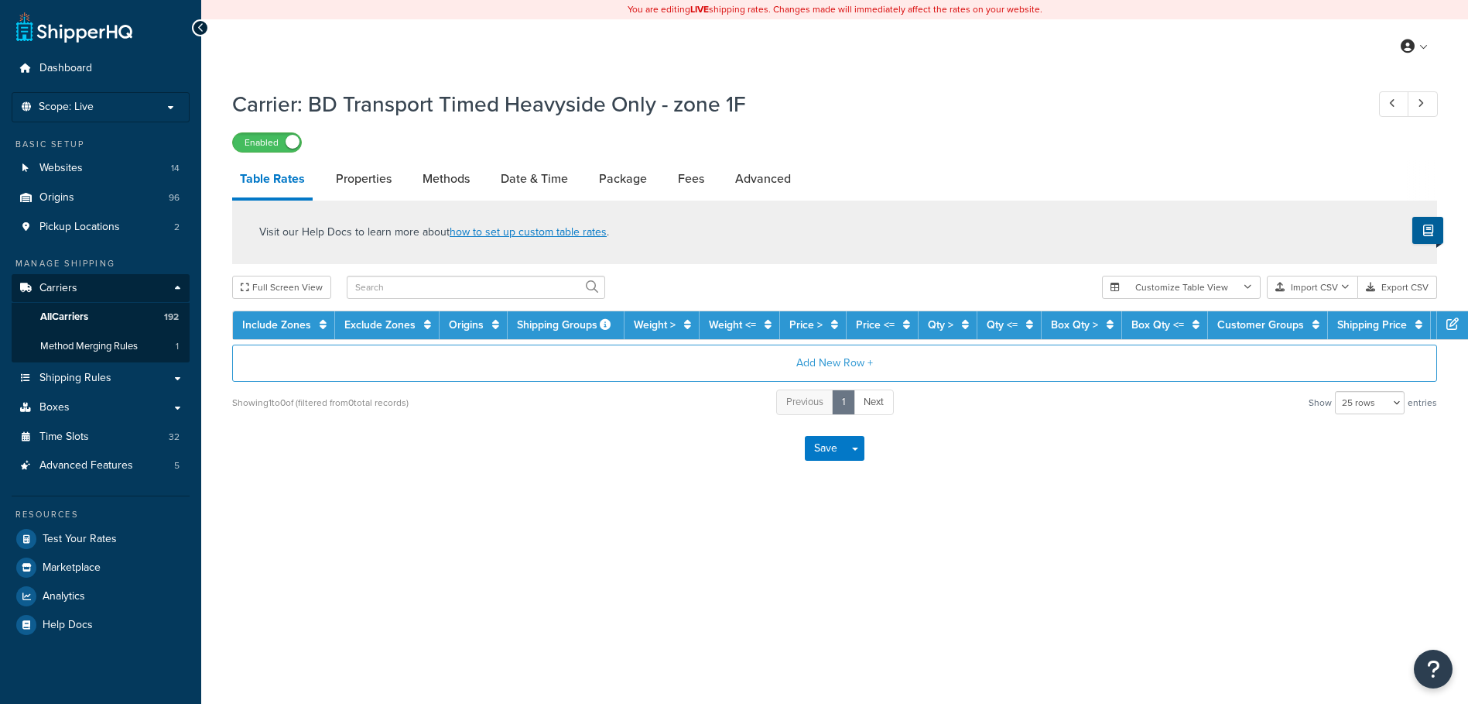
select select "25"
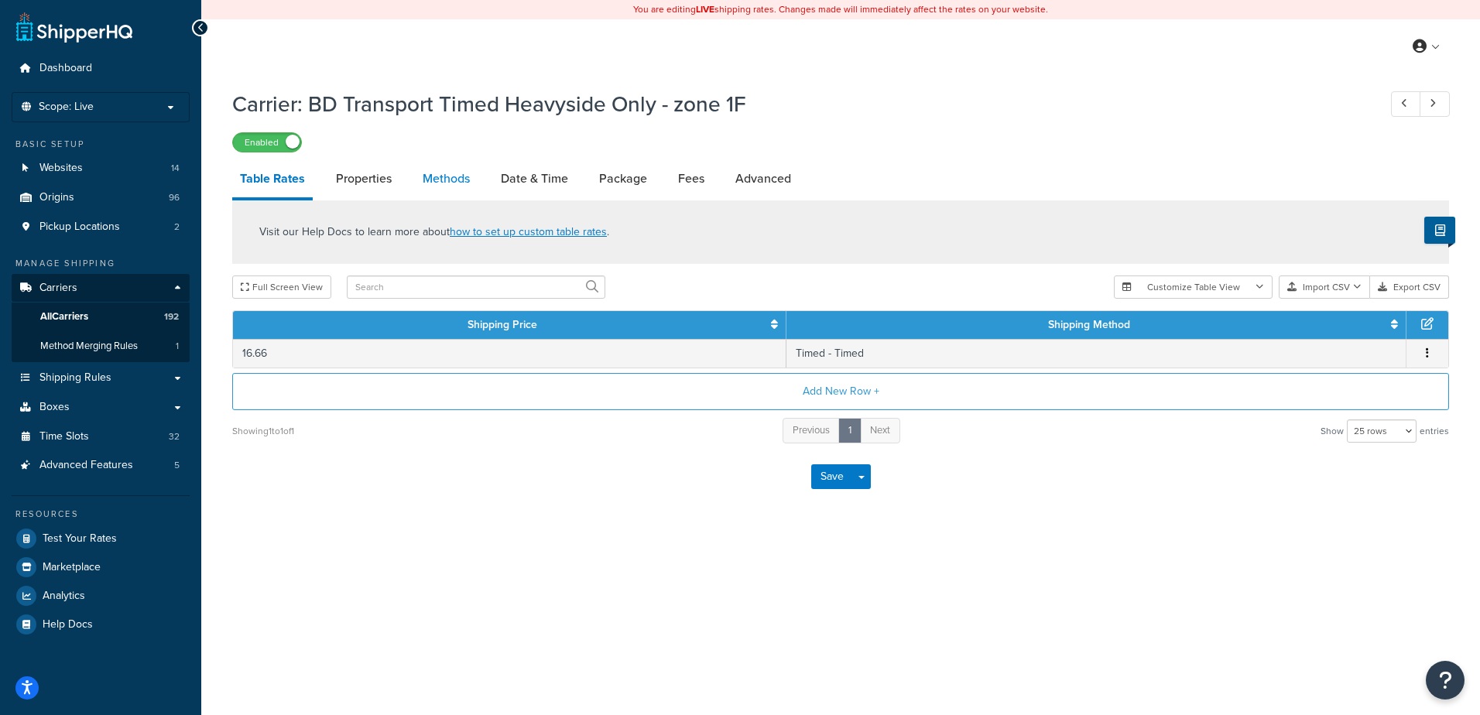
click at [451, 172] on link "Methods" at bounding box center [446, 178] width 63 height 37
select select "25"
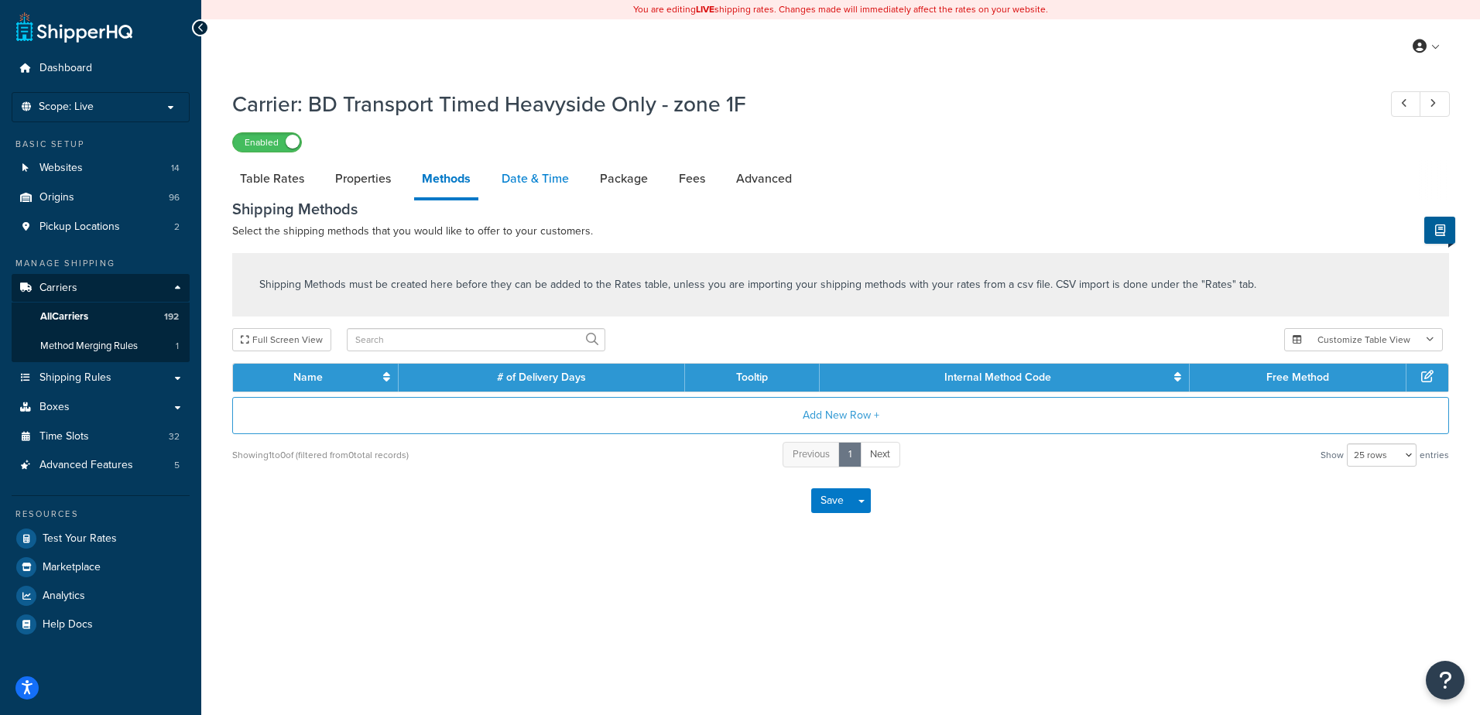
click at [553, 185] on link "Date & Time" at bounding box center [535, 178] width 83 height 37
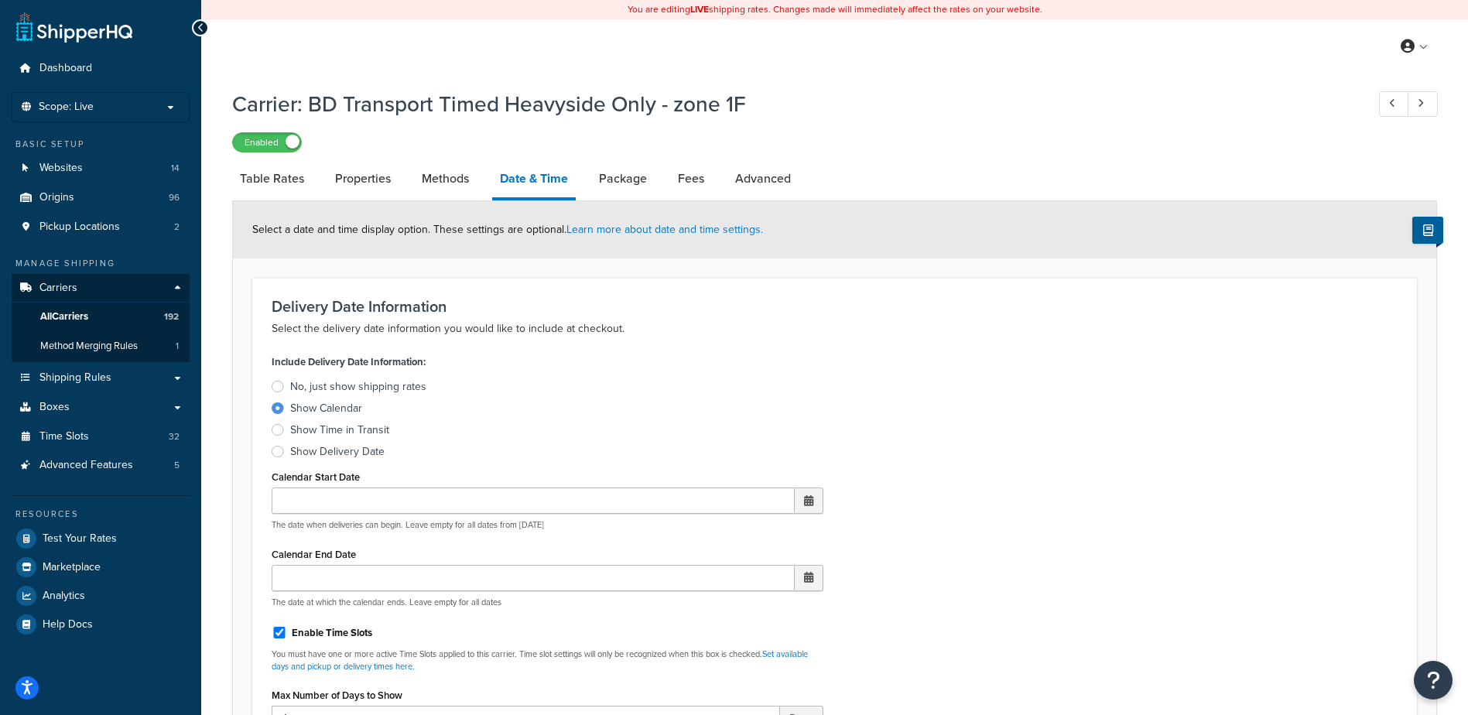
scroll to position [464, 0]
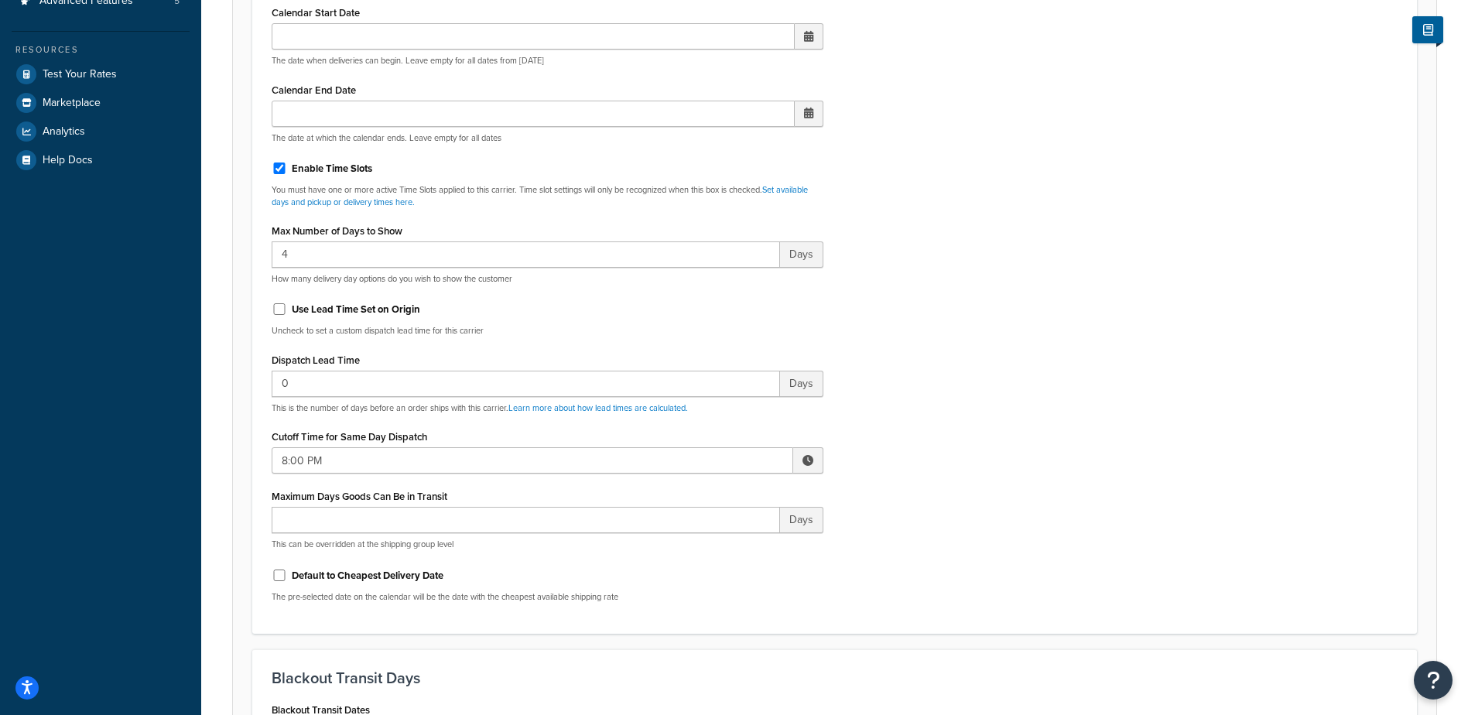
click at [812, 457] on span at bounding box center [808, 460] width 11 height 11
click at [697, 534] on span "▼" at bounding box center [694, 541] width 31 height 31
click at [697, 535] on span "▼" at bounding box center [694, 541] width 31 height 31
click at [697, 534] on span "▼" at bounding box center [694, 541] width 31 height 31
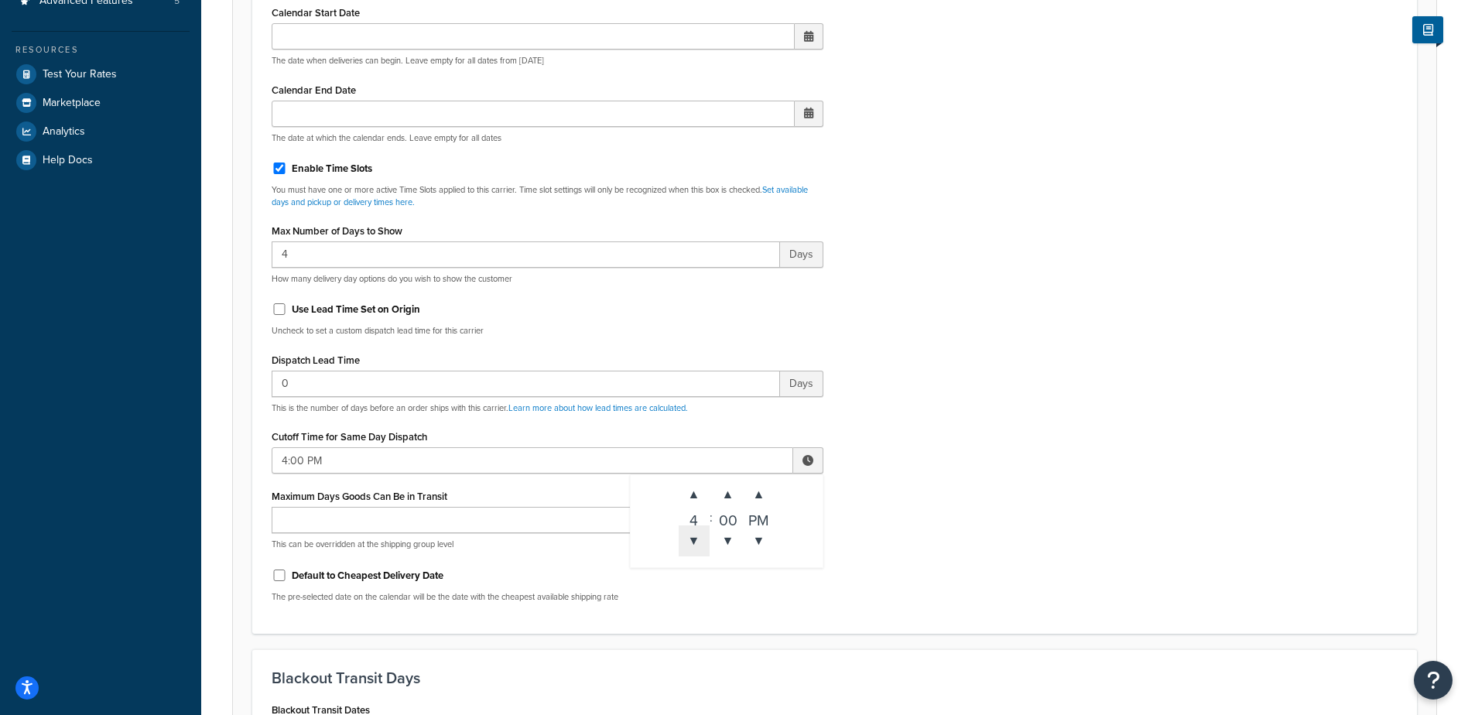
click at [697, 534] on span "▼" at bounding box center [694, 541] width 31 height 31
click at [697, 535] on span "▼" at bounding box center [694, 541] width 31 height 31
type input "12:00 PM"
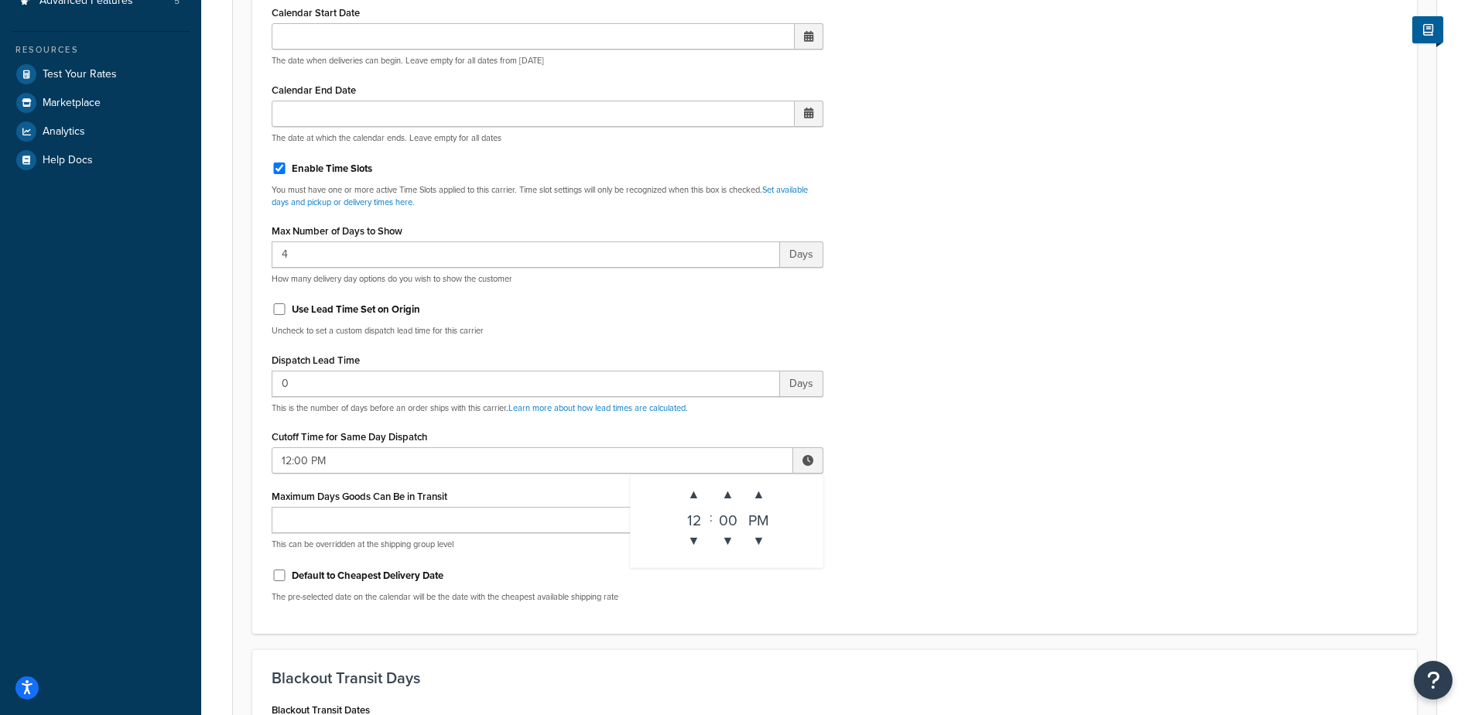
click at [927, 504] on div "Include Delivery Date Information: No, just show shipping rates Show Calendar S…" at bounding box center [835, 250] width 1150 height 728
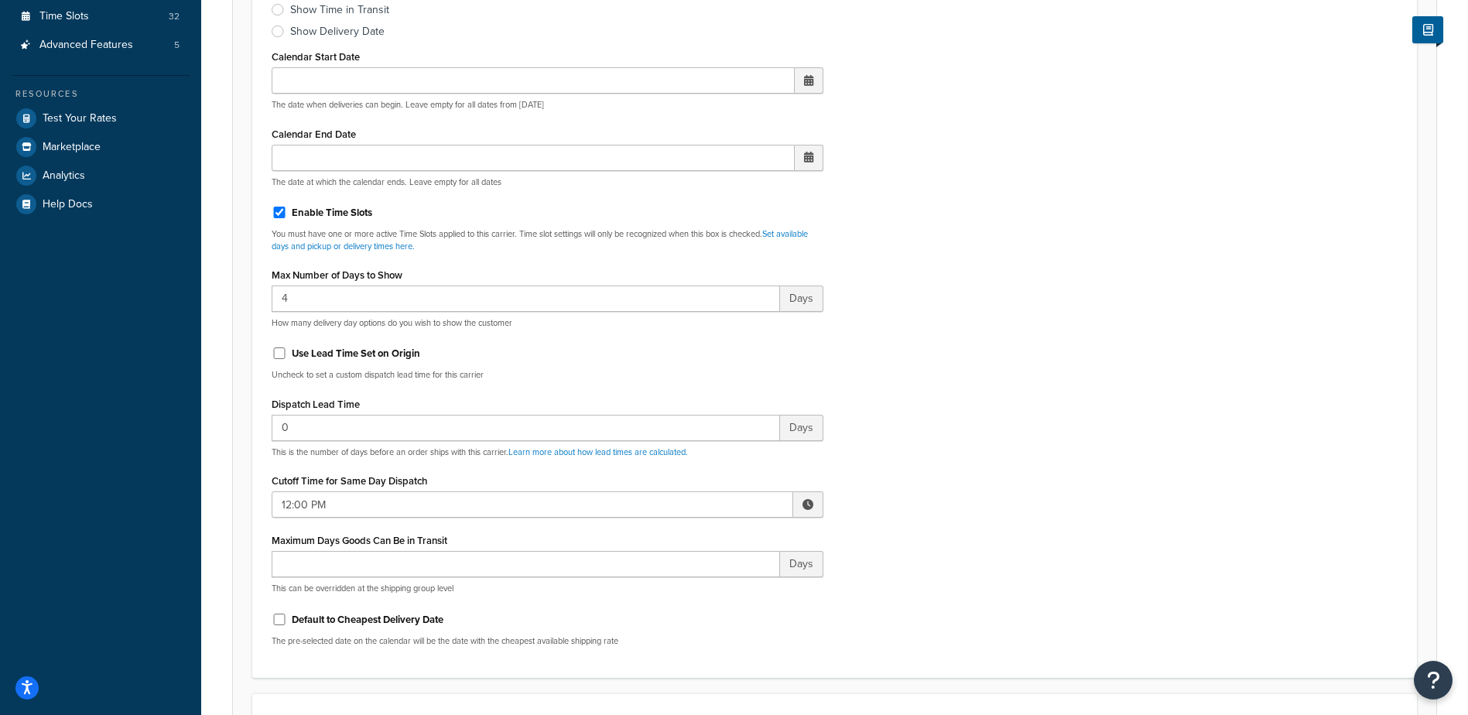
scroll to position [0, 0]
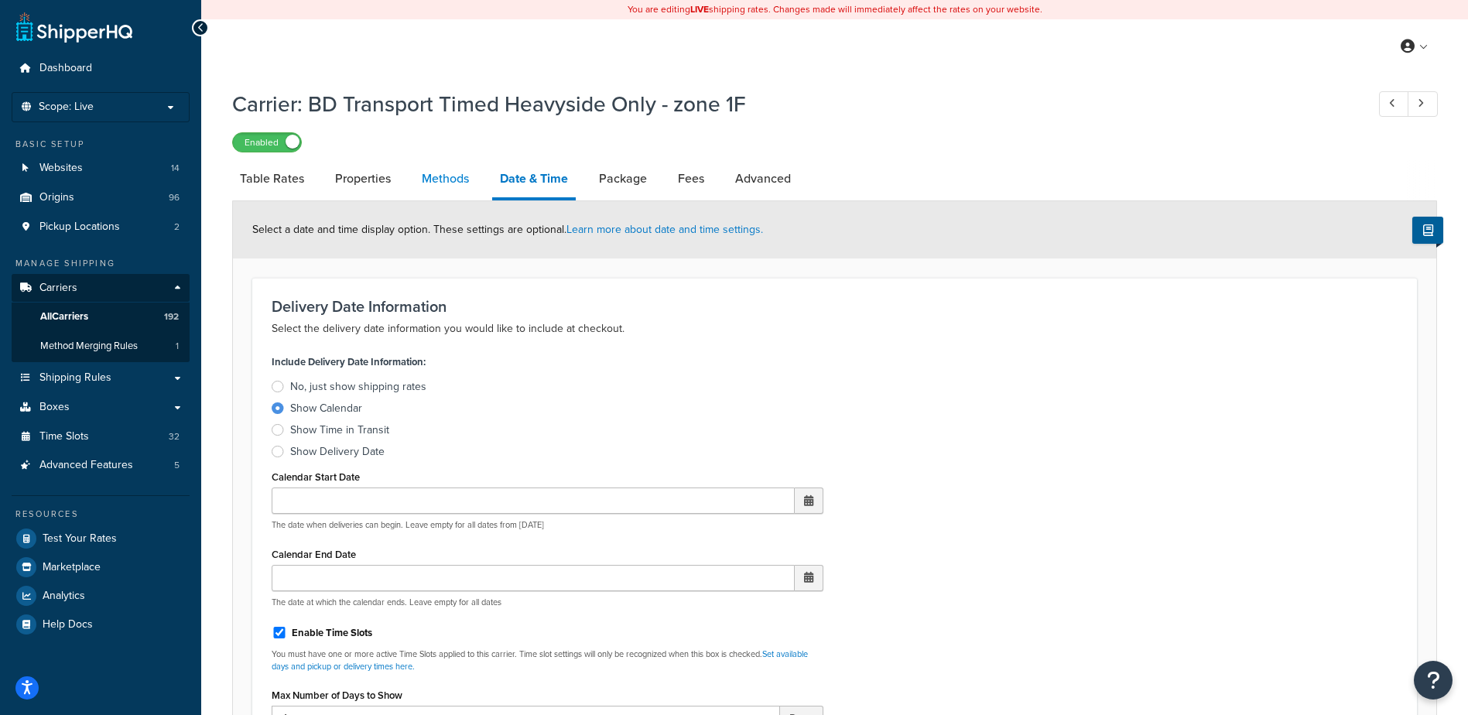
click at [462, 180] on link "Methods" at bounding box center [445, 178] width 63 height 37
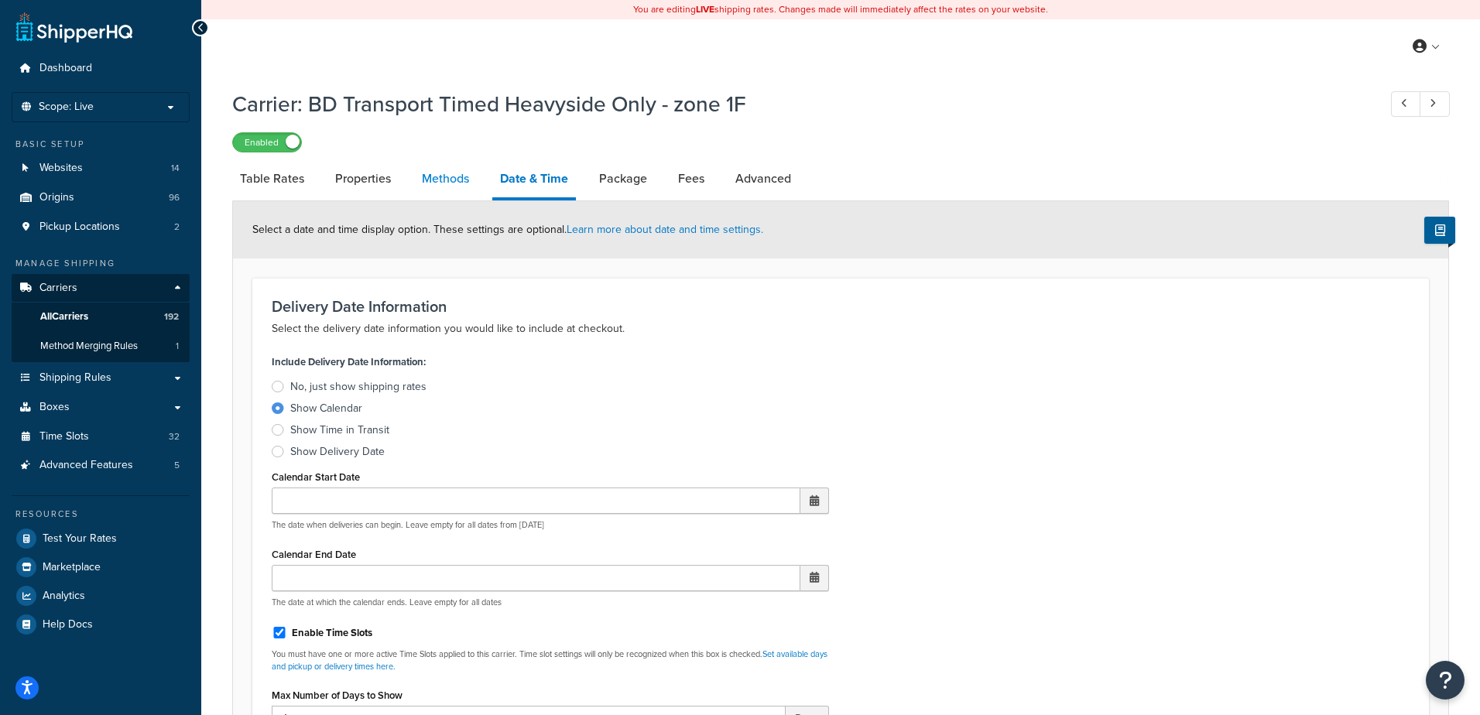
select select "25"
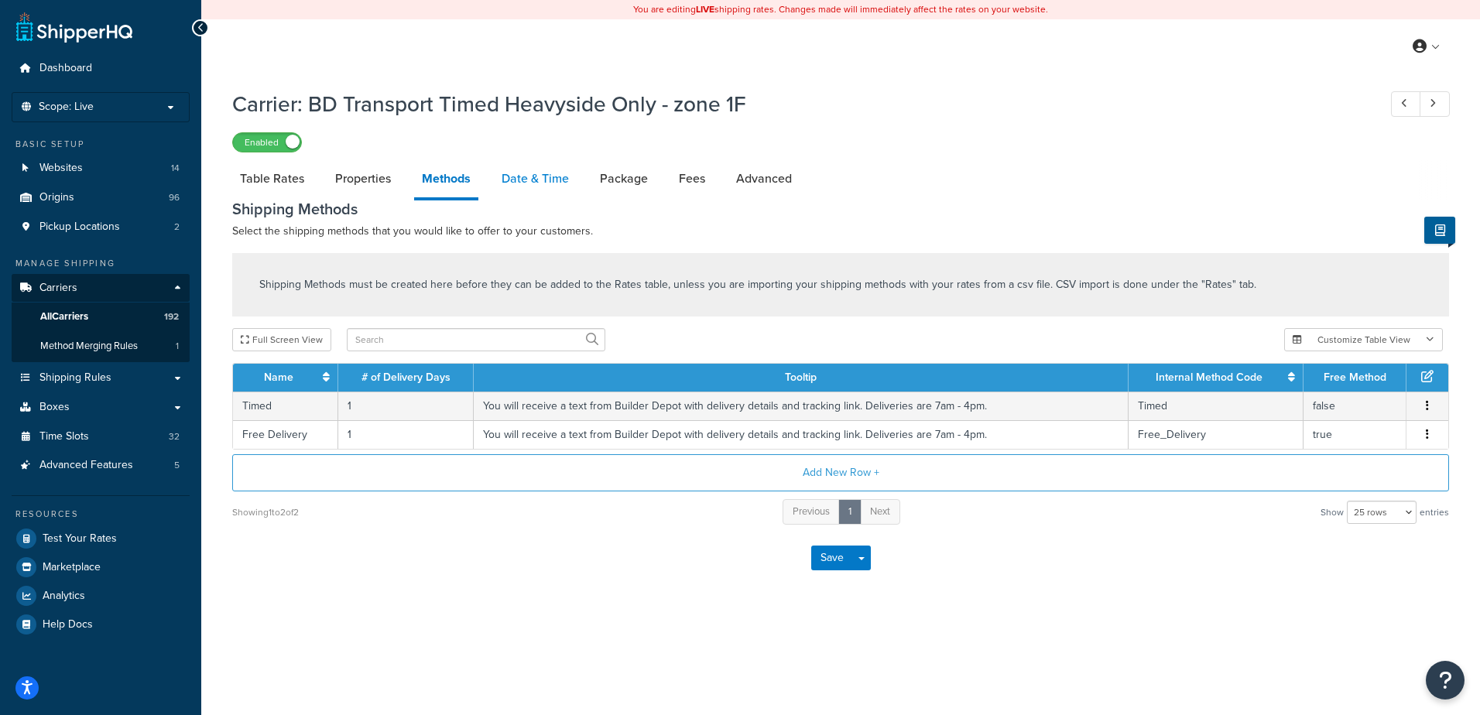
click at [528, 169] on link "Date & Time" at bounding box center [535, 178] width 83 height 37
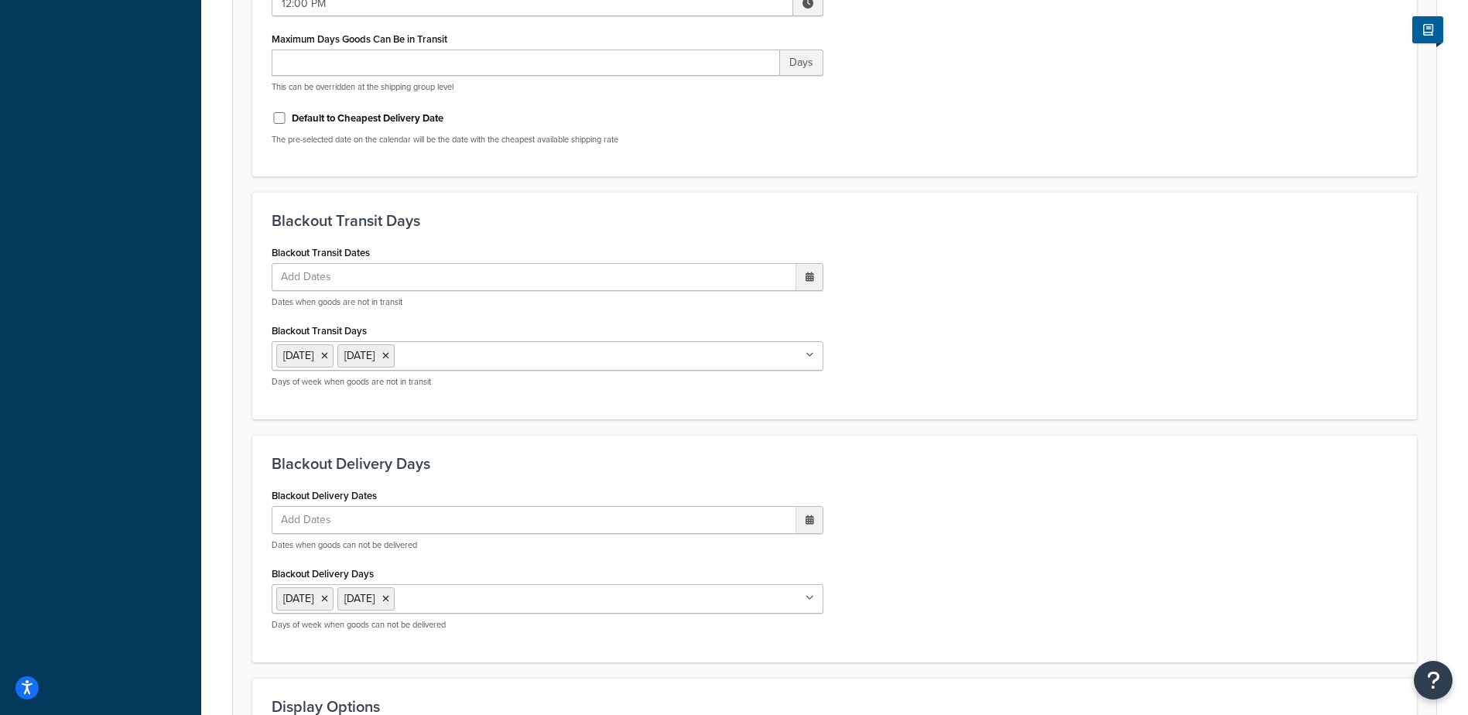
scroll to position [1172, 0]
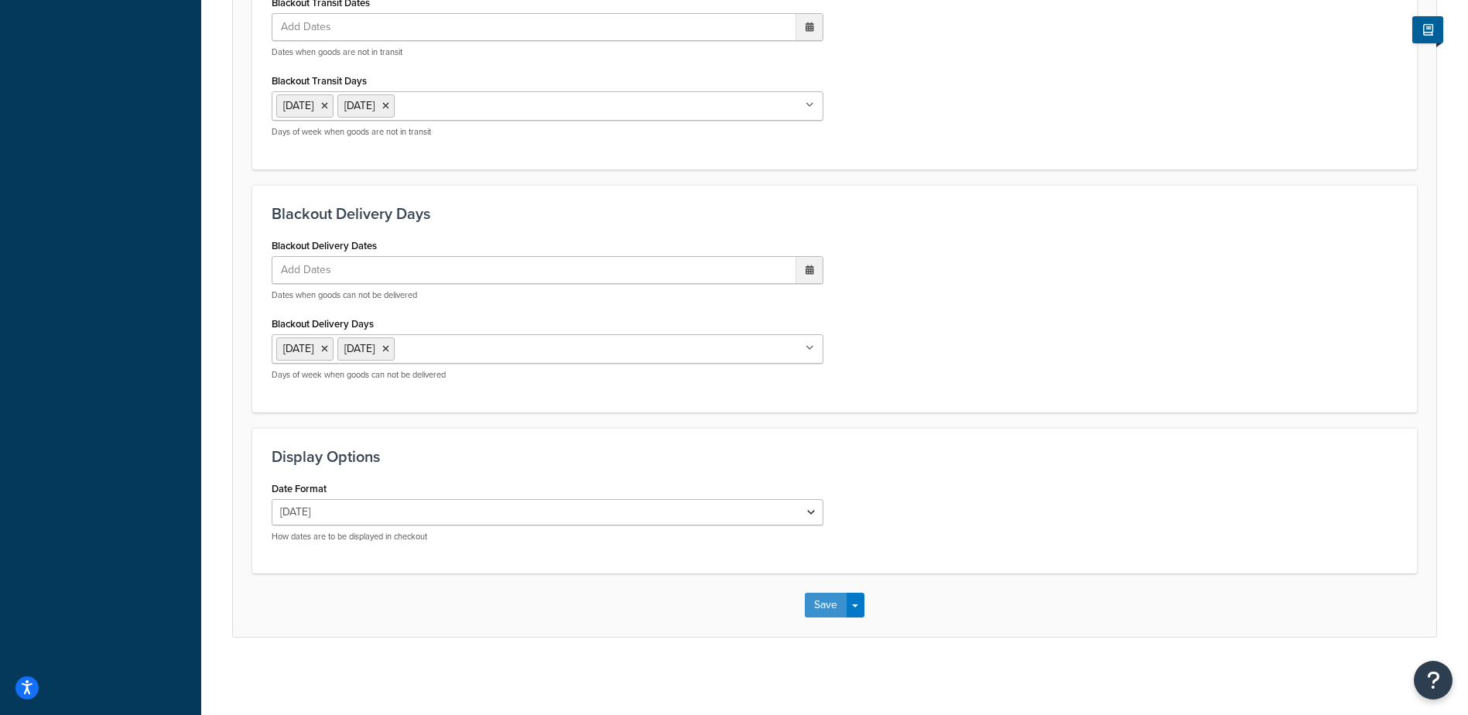
click at [817, 604] on button "Save" at bounding box center [826, 605] width 42 height 25
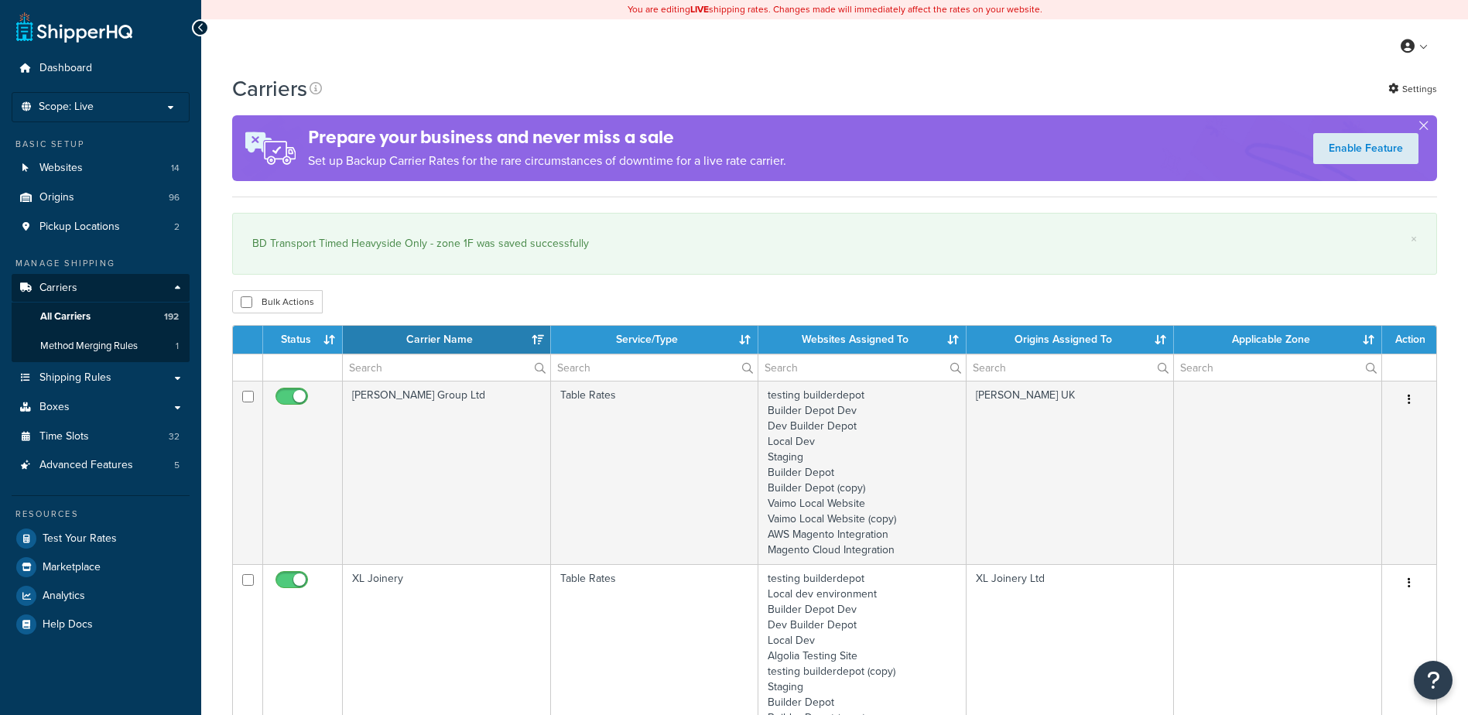
select select "15"
